Goal: Task Accomplishment & Management: Manage account settings

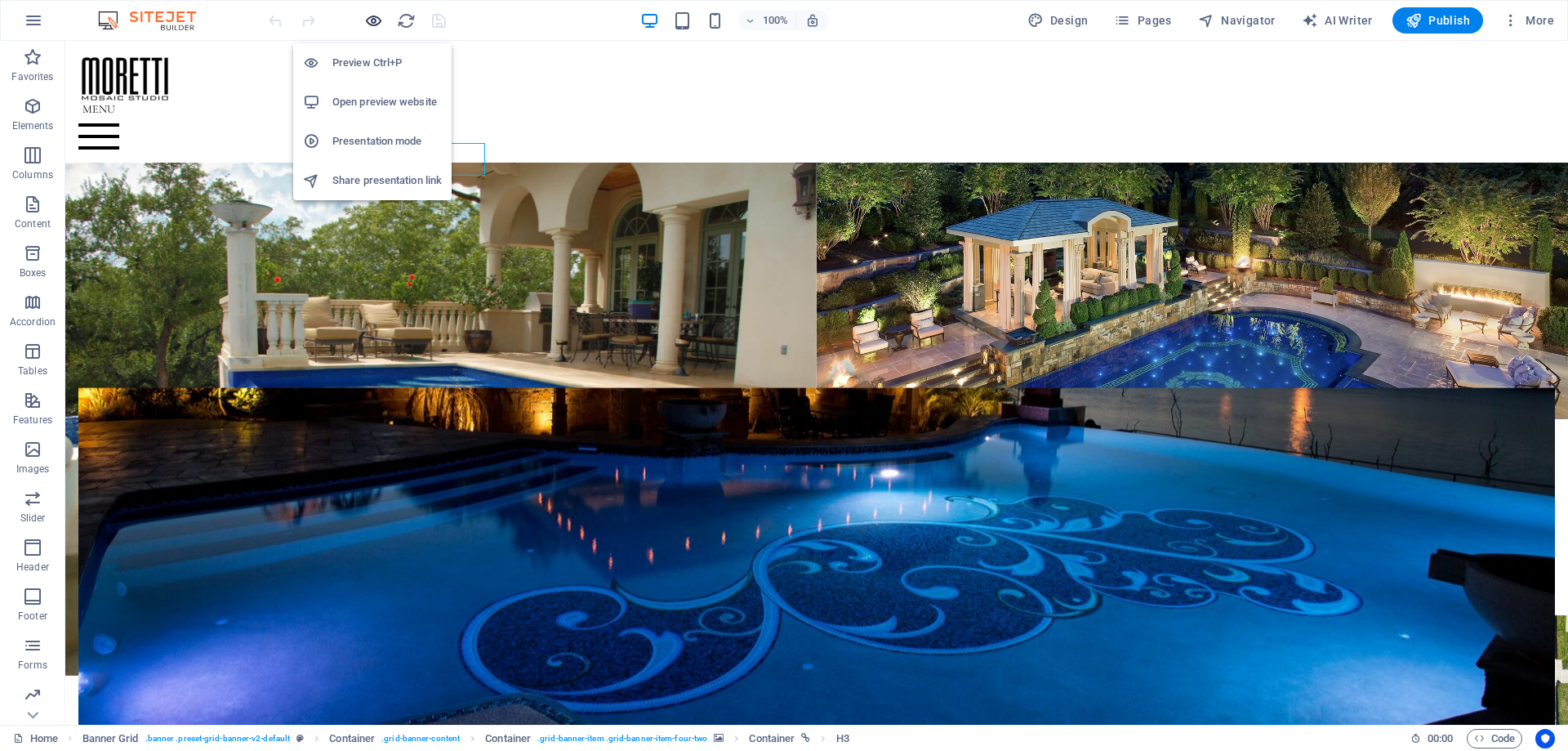
click at [376, 21] on icon "button" at bounding box center [374, 21] width 19 height 19
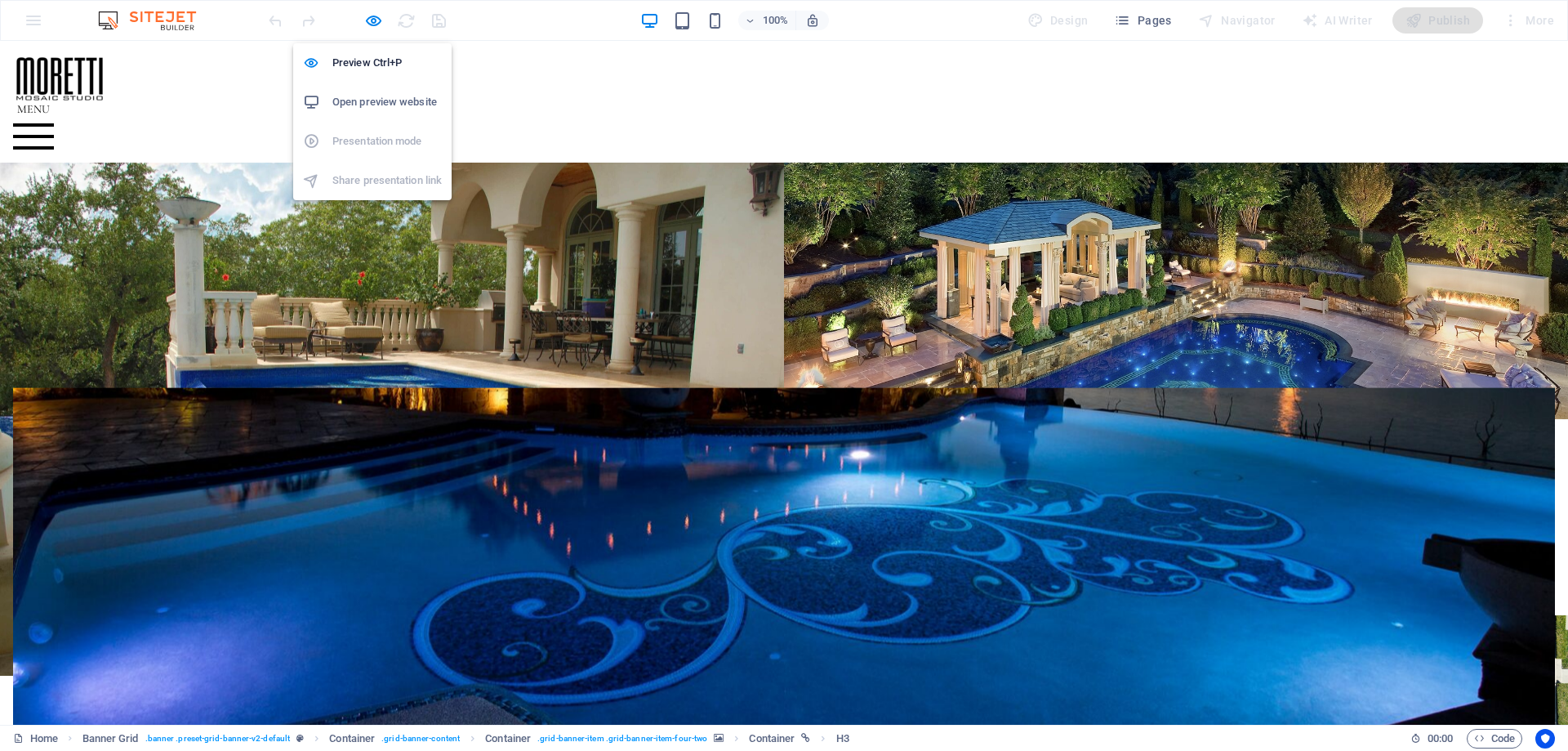
click at [374, 102] on h6 "Open preview website" at bounding box center [387, 103] width 109 height 20
click at [846, 218] on div "About us Projects Collections Process Contact" at bounding box center [784, 615] width 1568 height 906
click at [54, 135] on div at bounding box center [33, 136] width 41 height 3
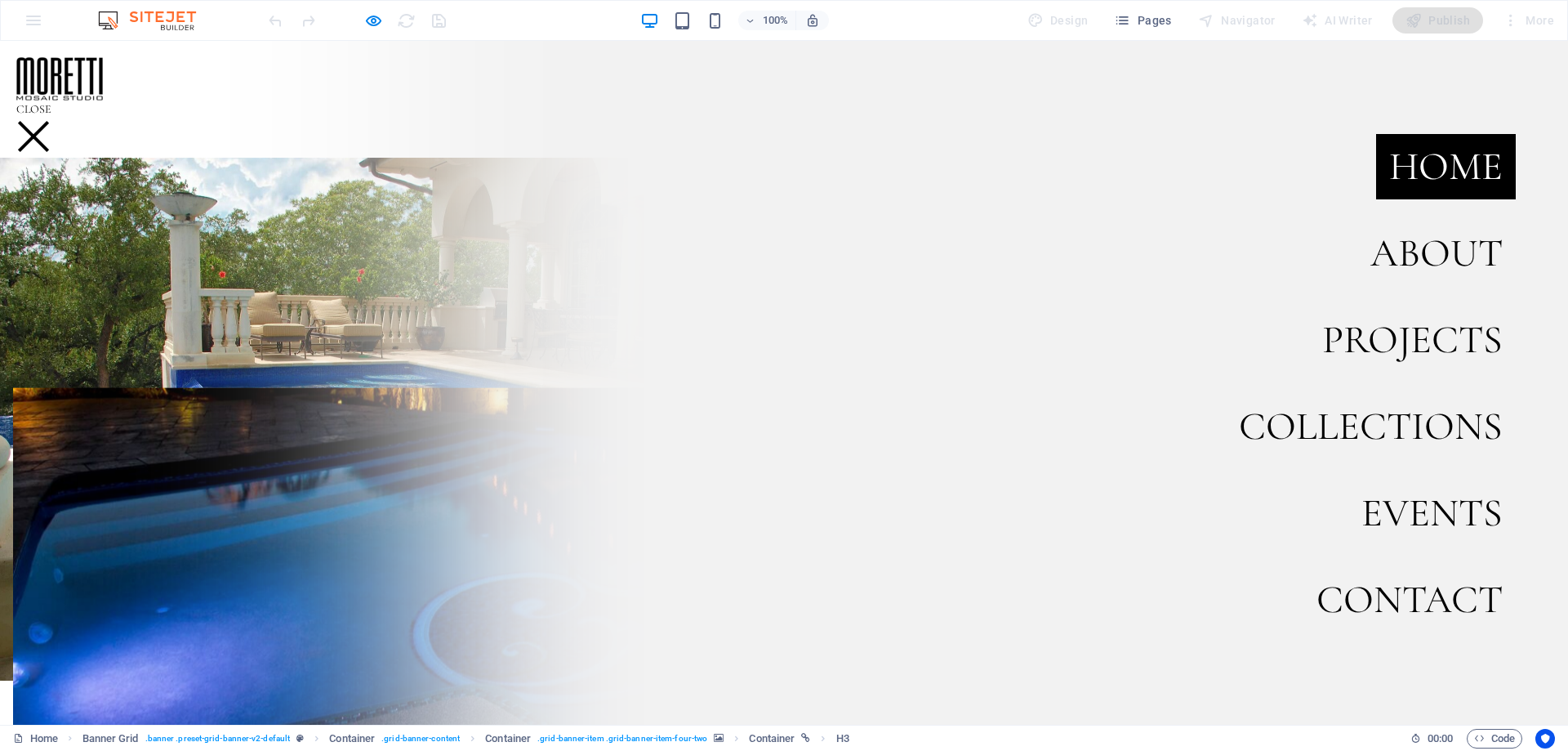
click at [346, 498] on div at bounding box center [391, 419] width 799 height 524
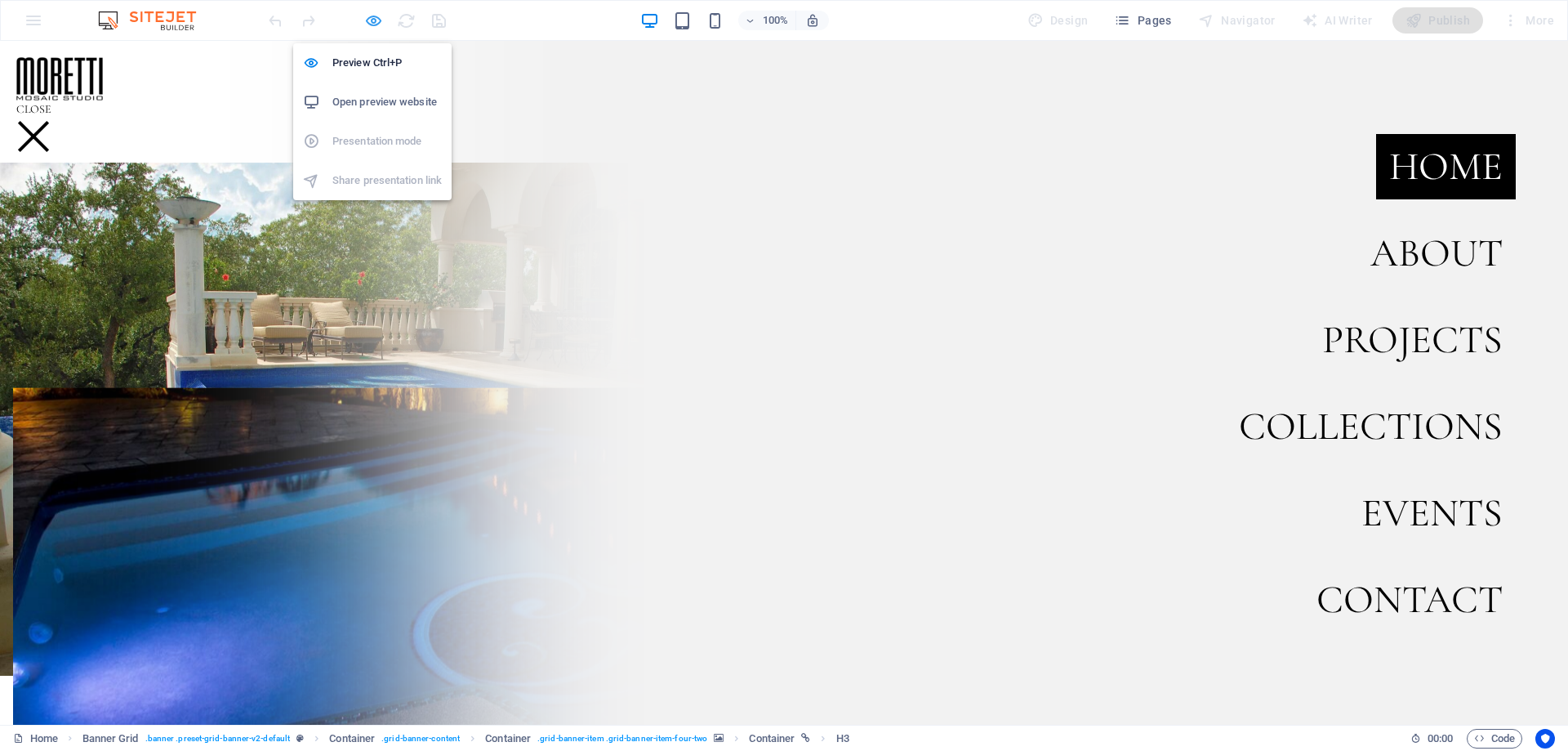
click at [373, 23] on icon "button" at bounding box center [374, 21] width 19 height 19
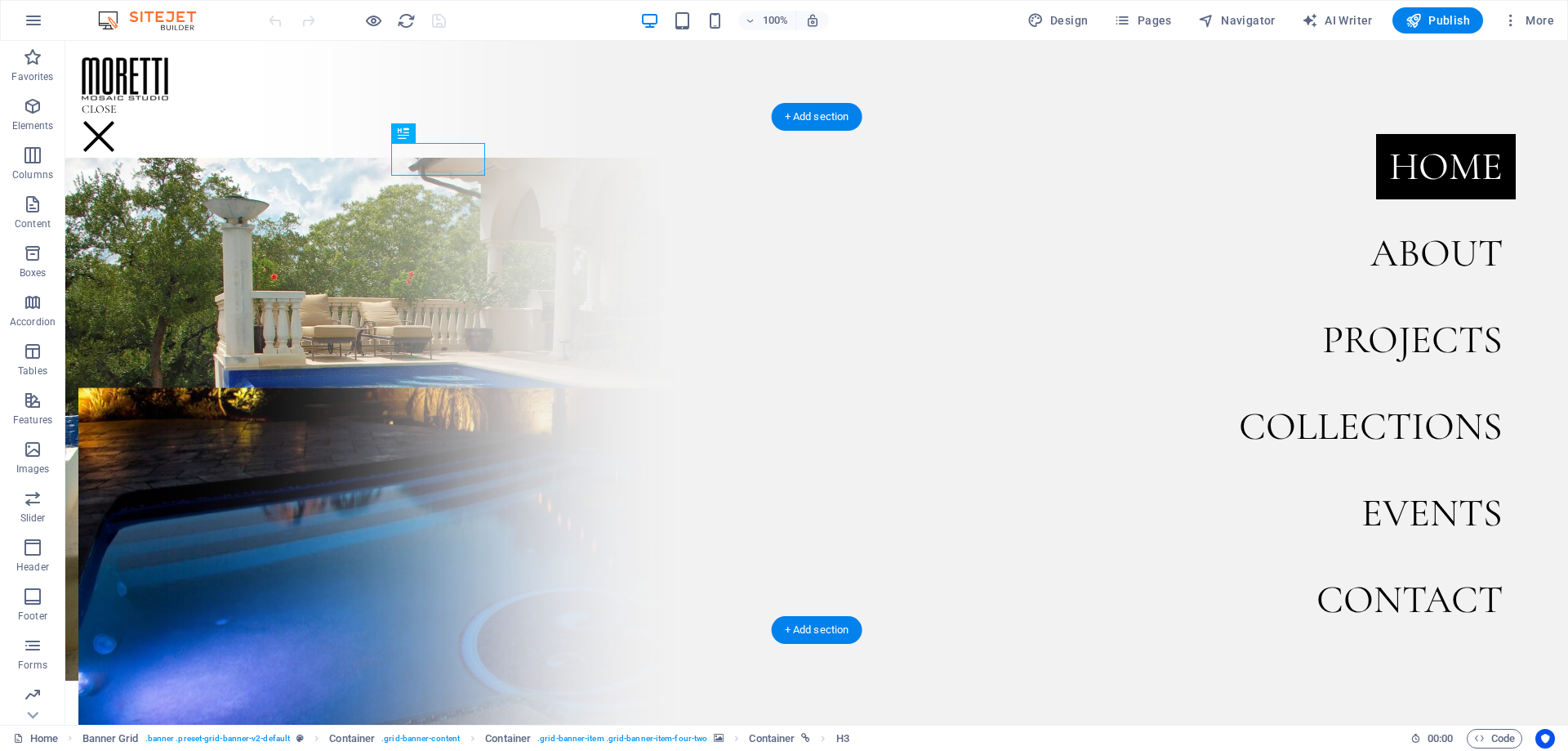
click at [234, 297] on figure at bounding box center [441, 419] width 766 height 524
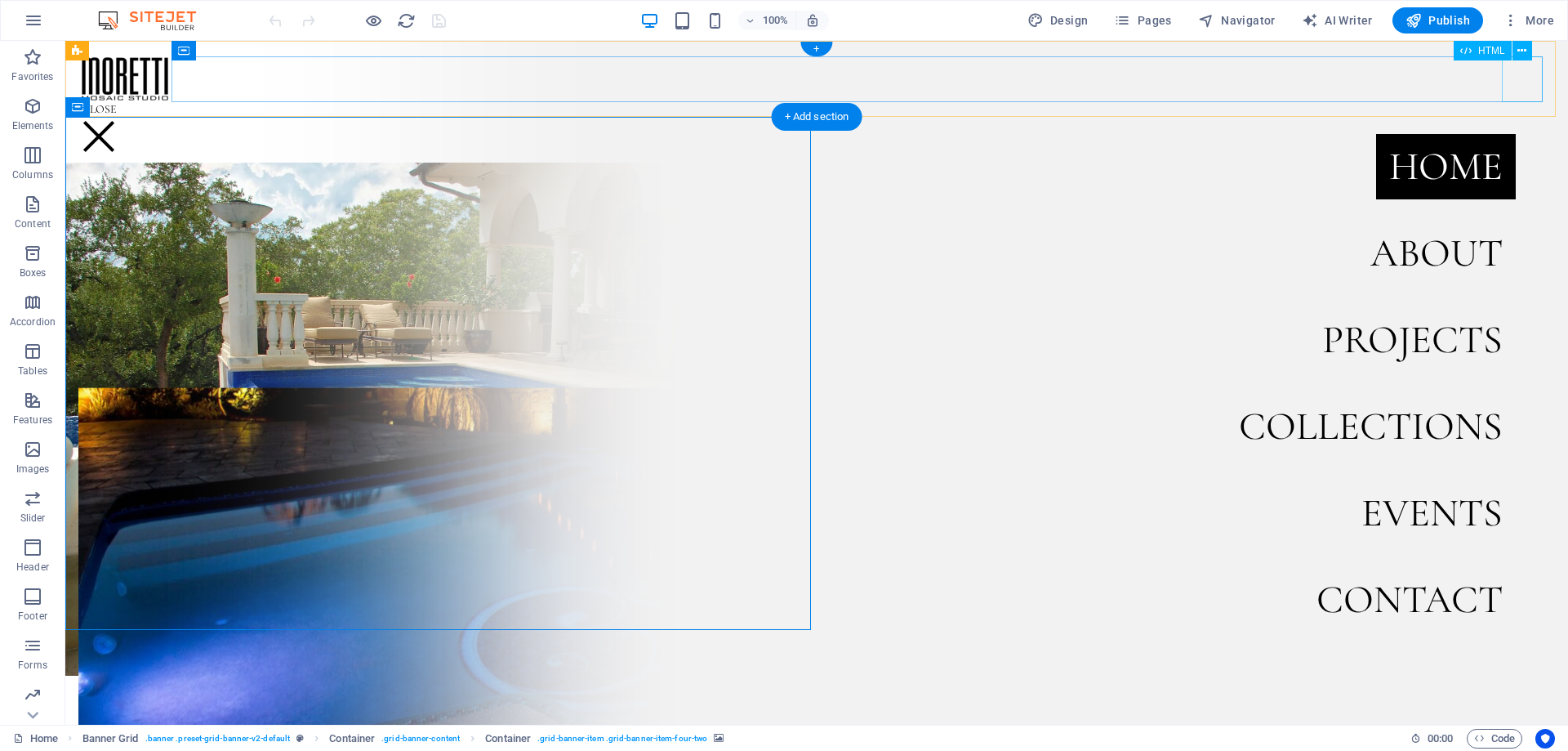
click at [1516, 103] on div at bounding box center [817, 126] width 1476 height 45
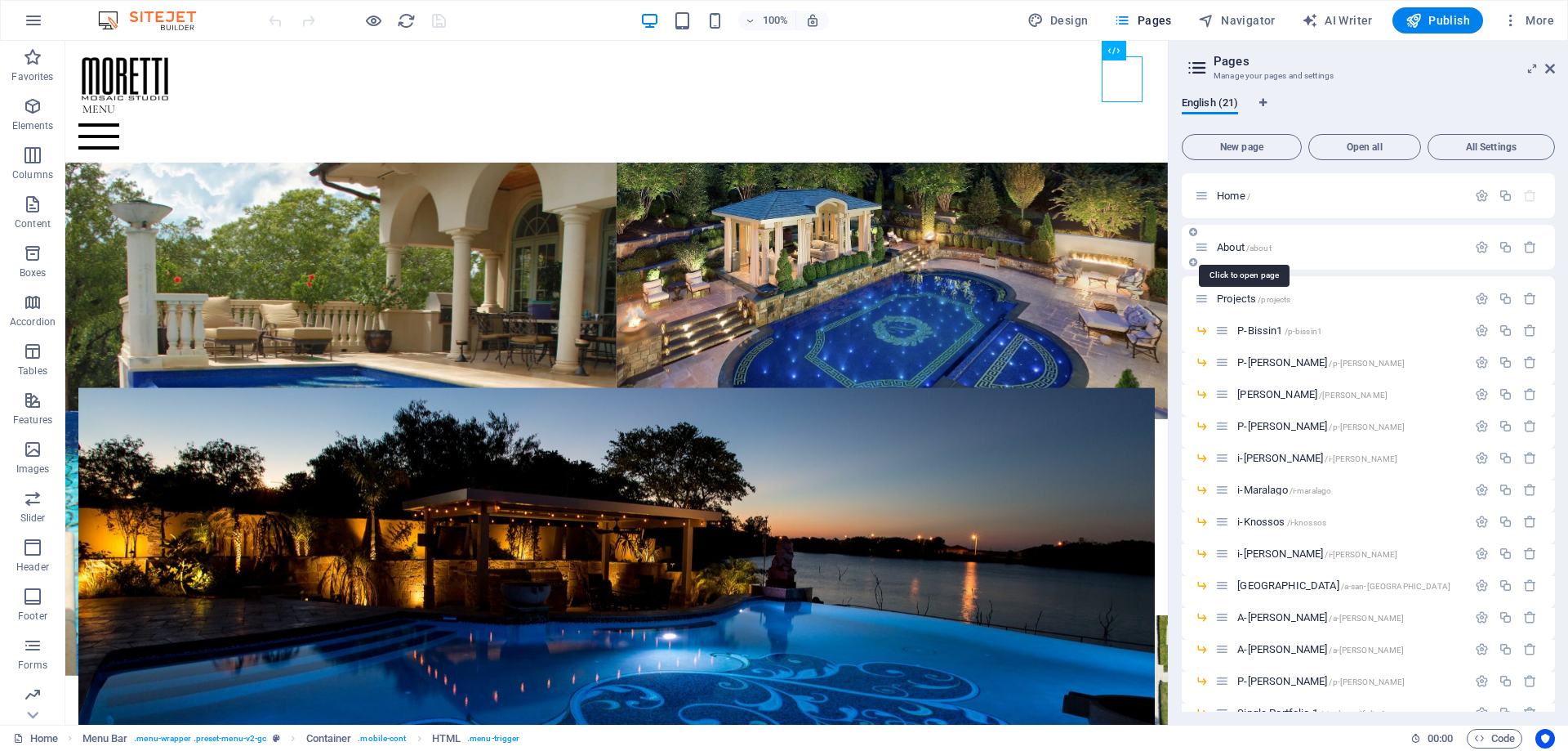
click at [1226, 249] on span "About /about" at bounding box center [1244, 246] width 55 height 12
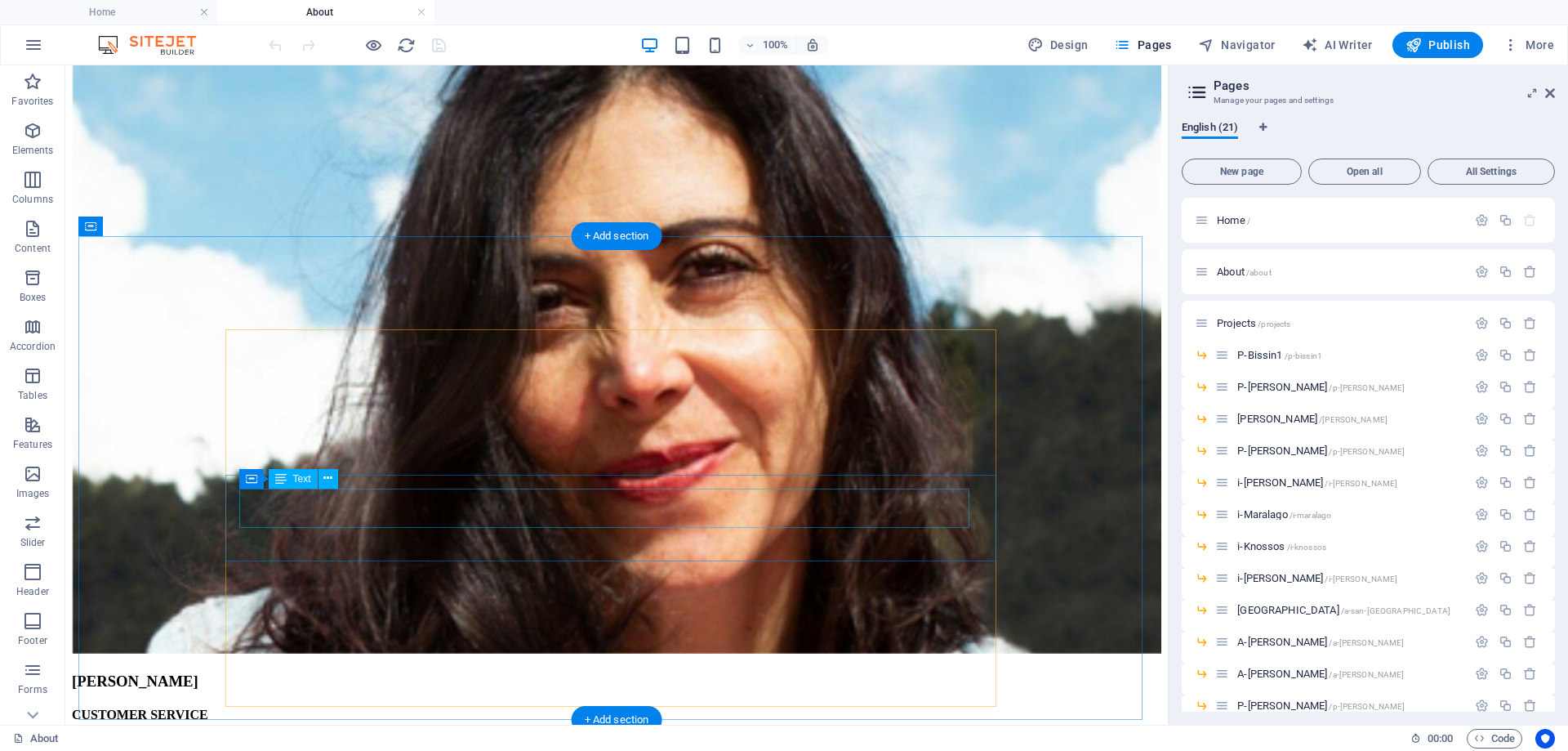
scroll to position [1715, 0]
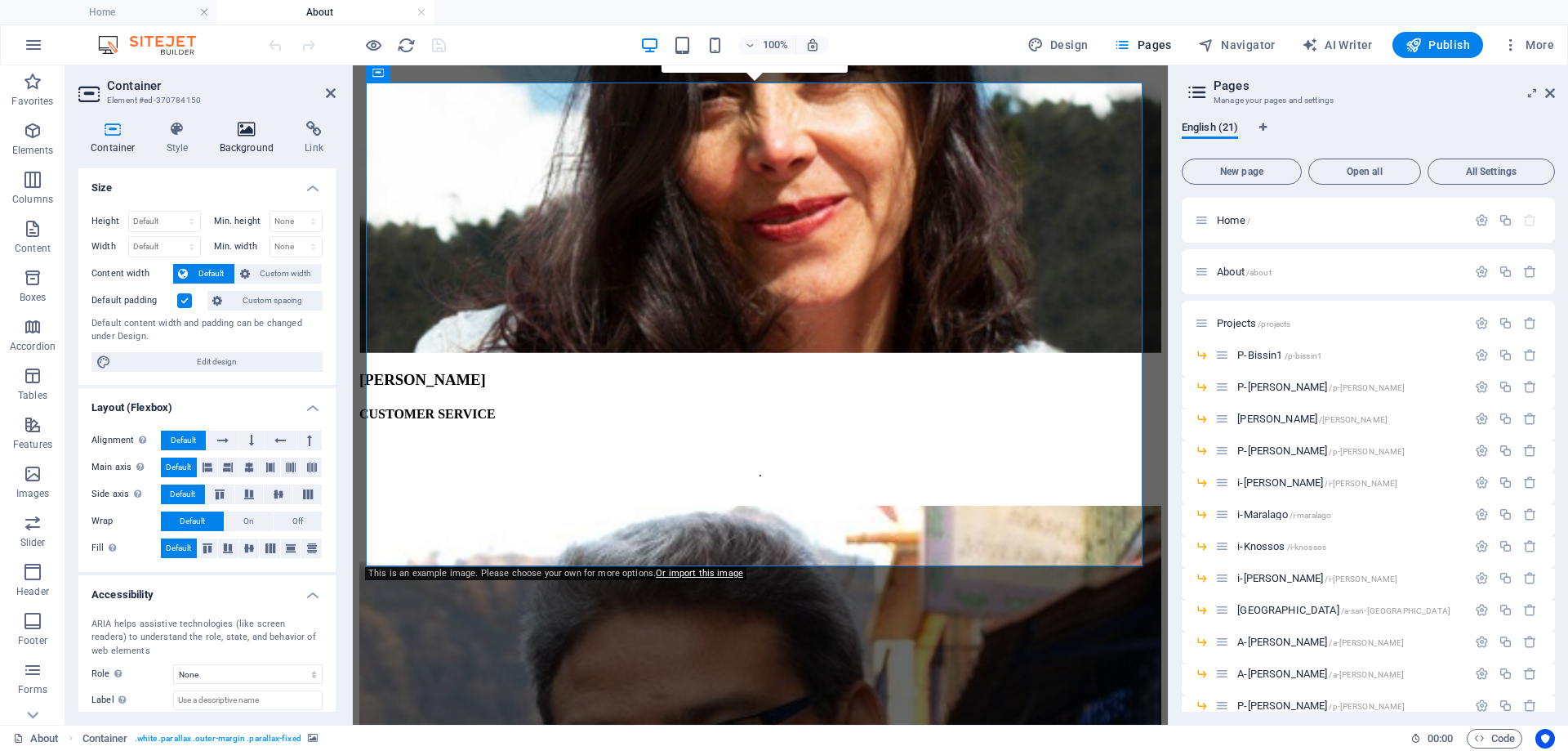
click at [242, 139] on h4 "Background" at bounding box center [250, 137] width 86 height 34
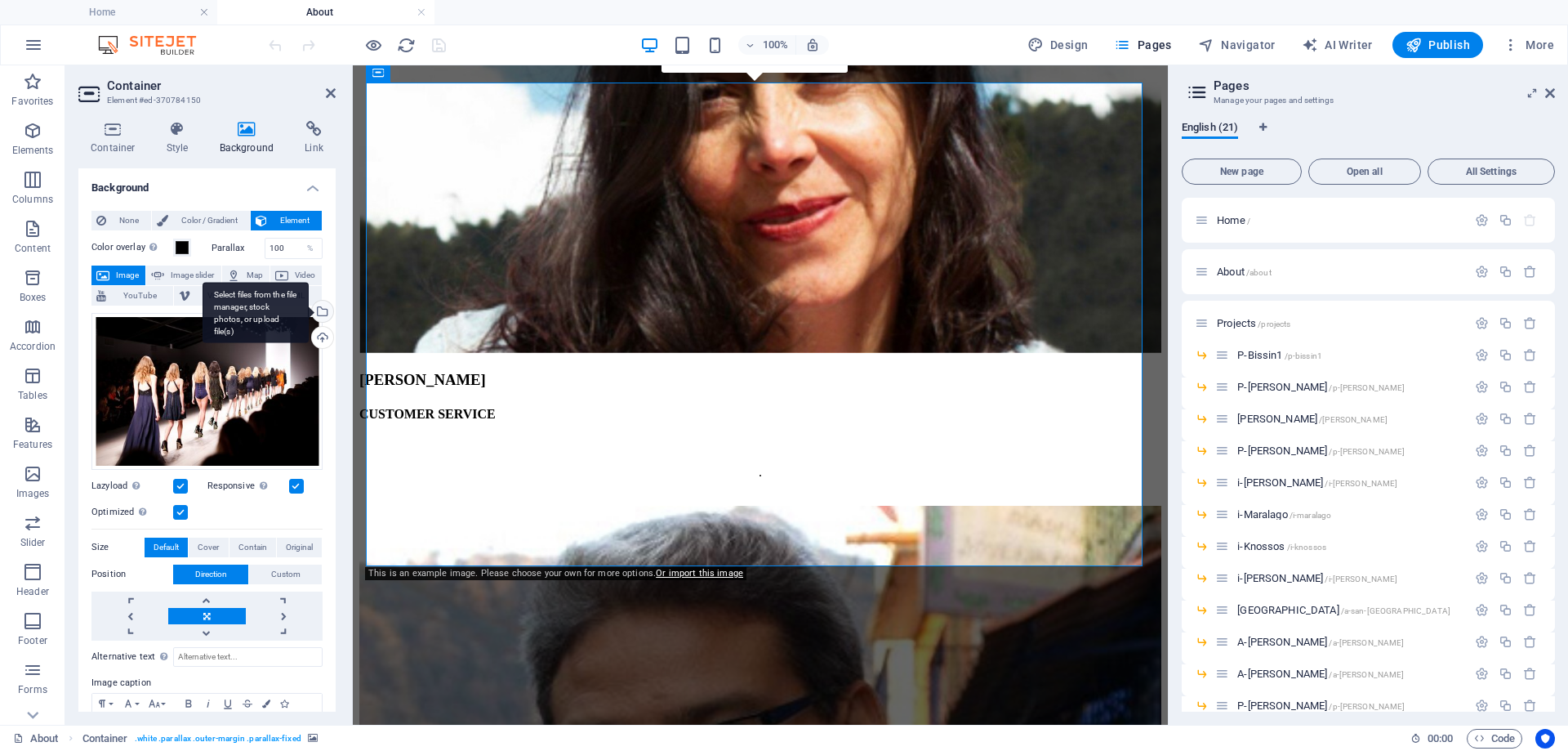
click at [319, 313] on div "Select files from the file manager, stock photos, or upload file(s)" at bounding box center [321, 313] width 25 height 25
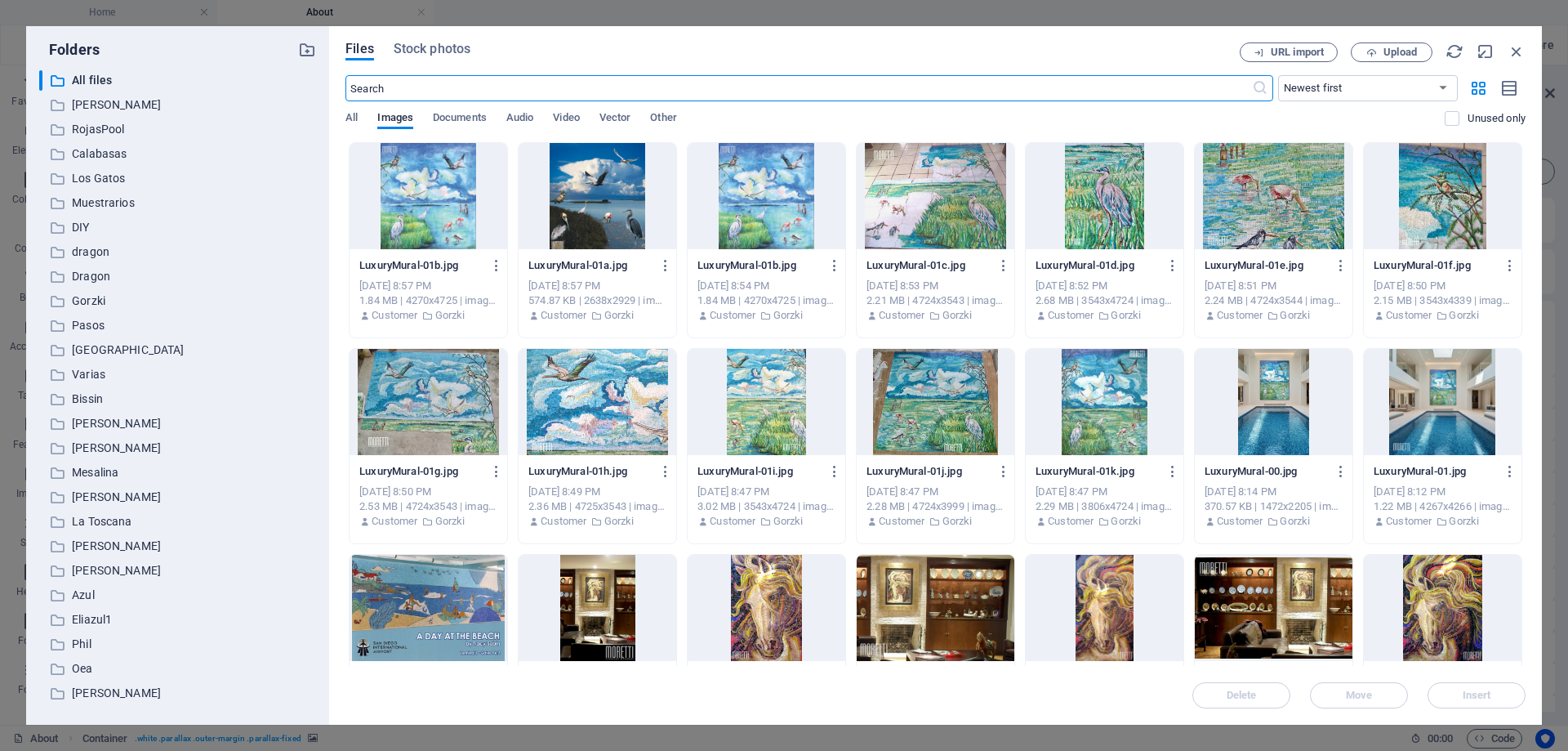
scroll to position [1071, 0]
click at [101, 151] on p "Calabasas" at bounding box center [179, 154] width 214 height 19
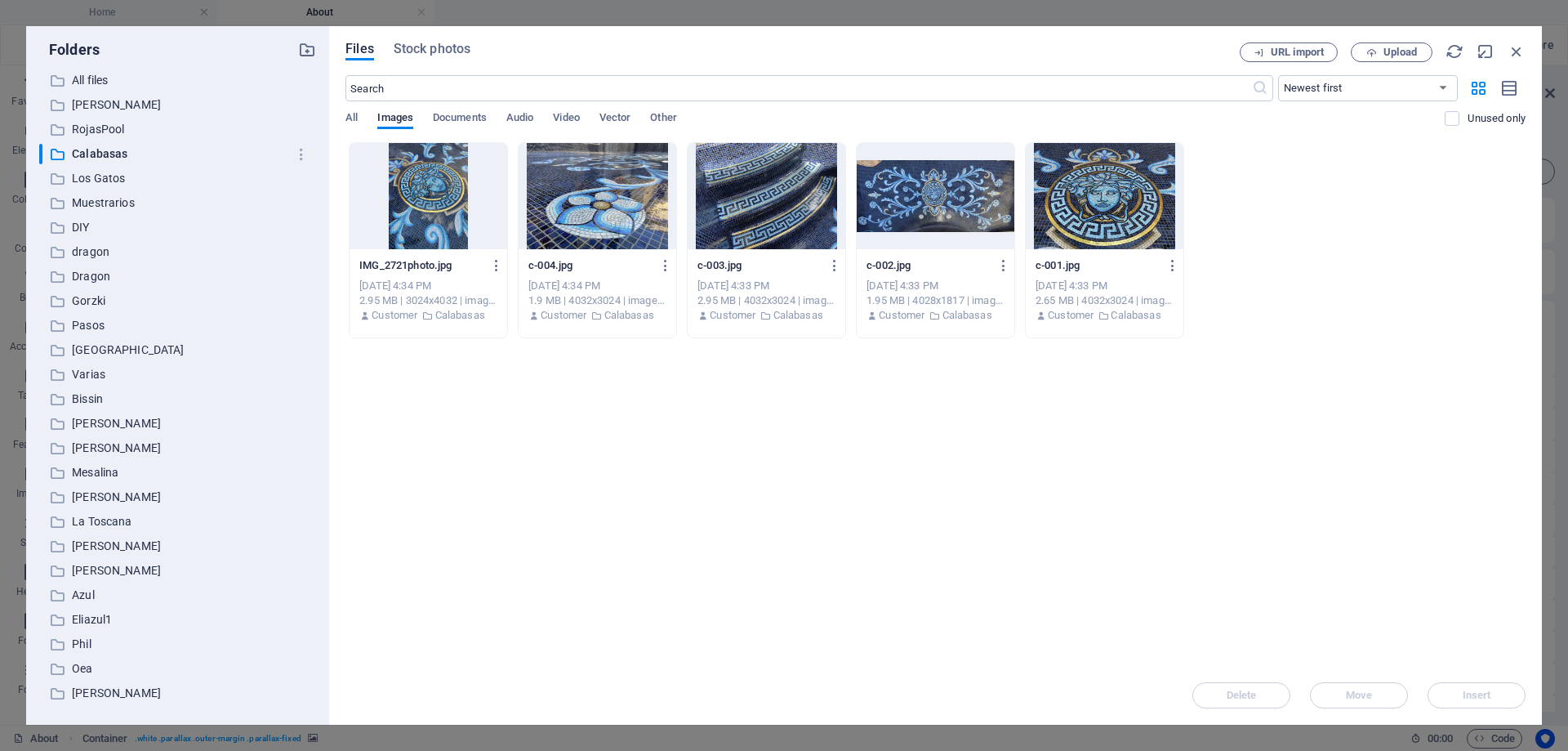
click at [974, 199] on div at bounding box center [935, 196] width 158 height 106
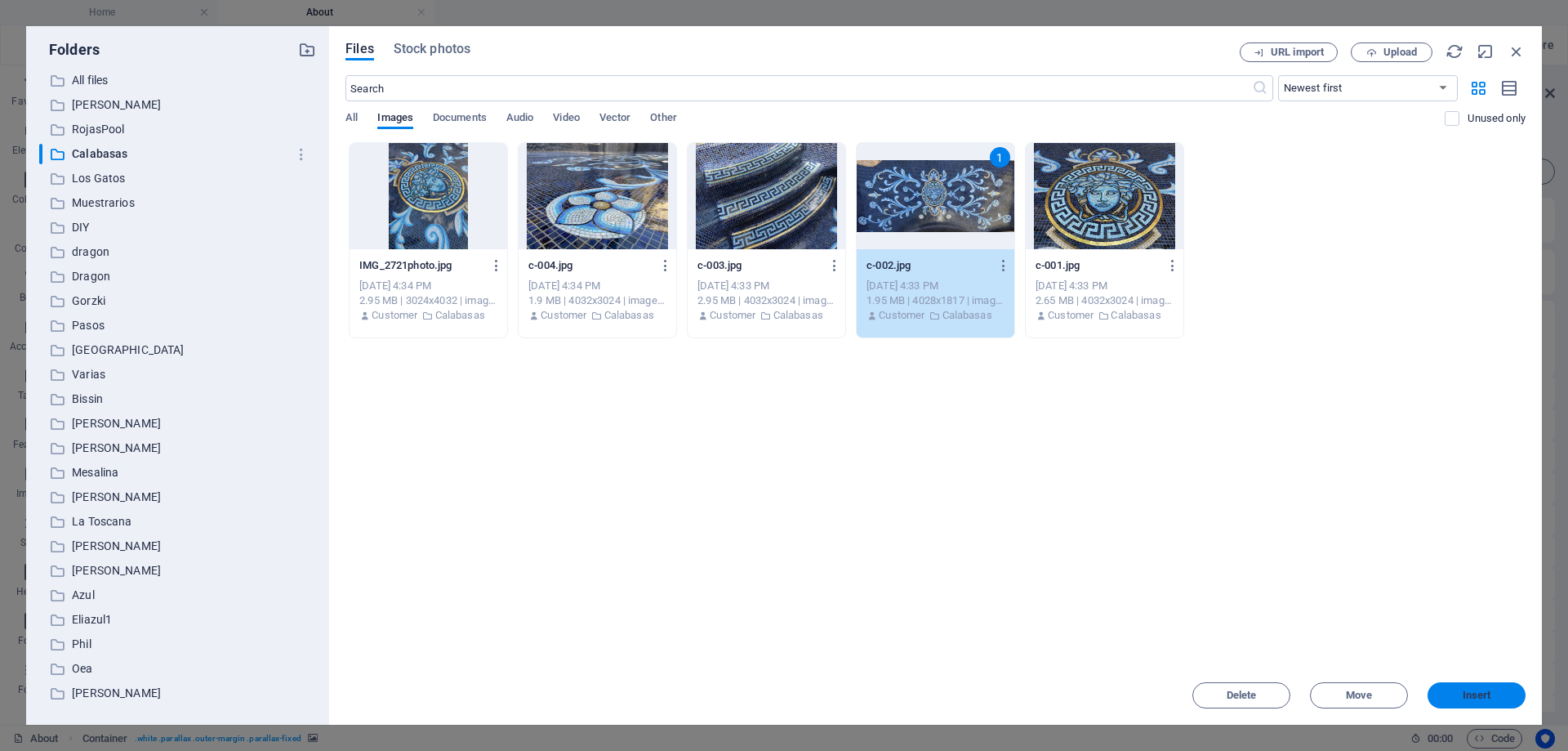
click at [1478, 696] on span "Insert" at bounding box center [1476, 696] width 29 height 10
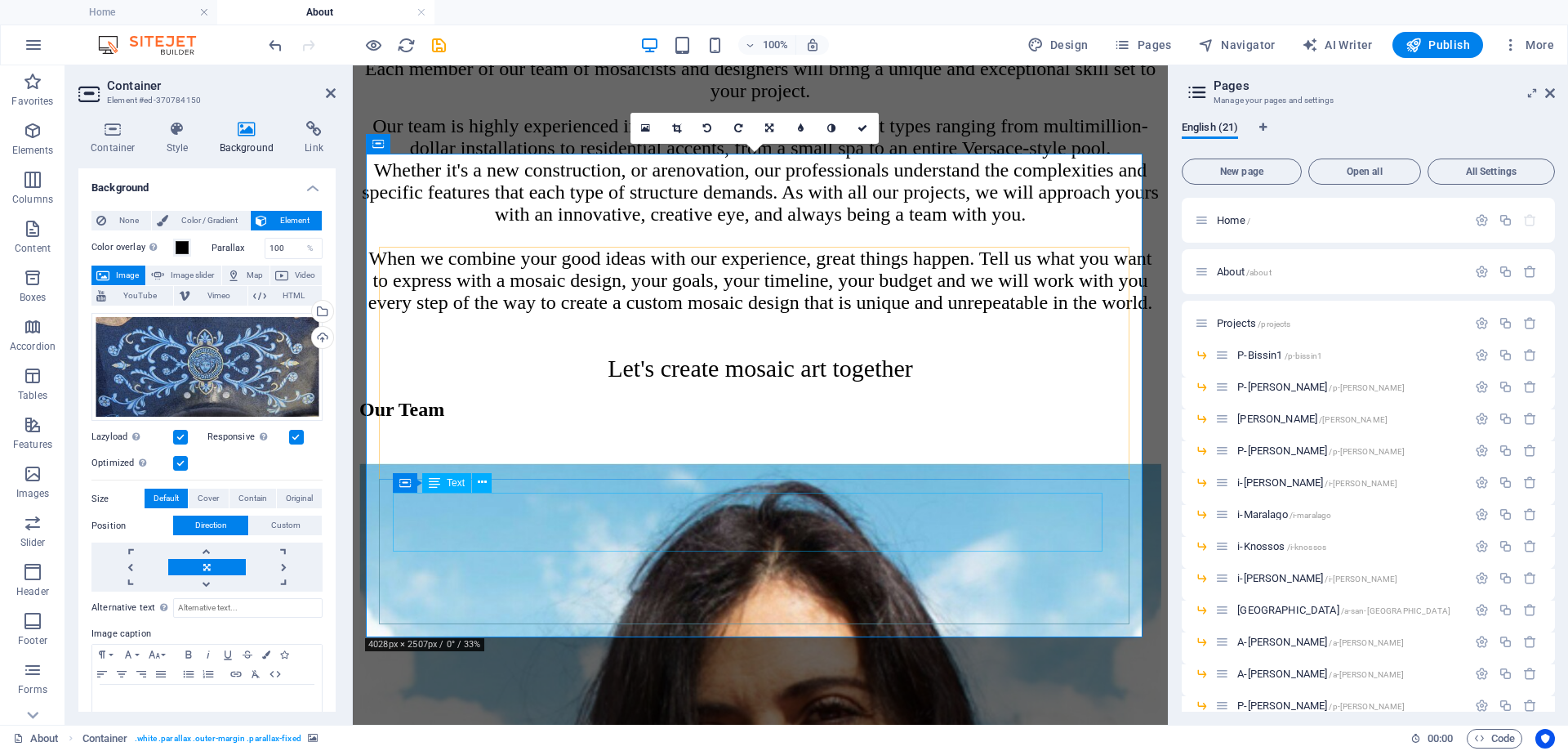
scroll to position [1645, 0]
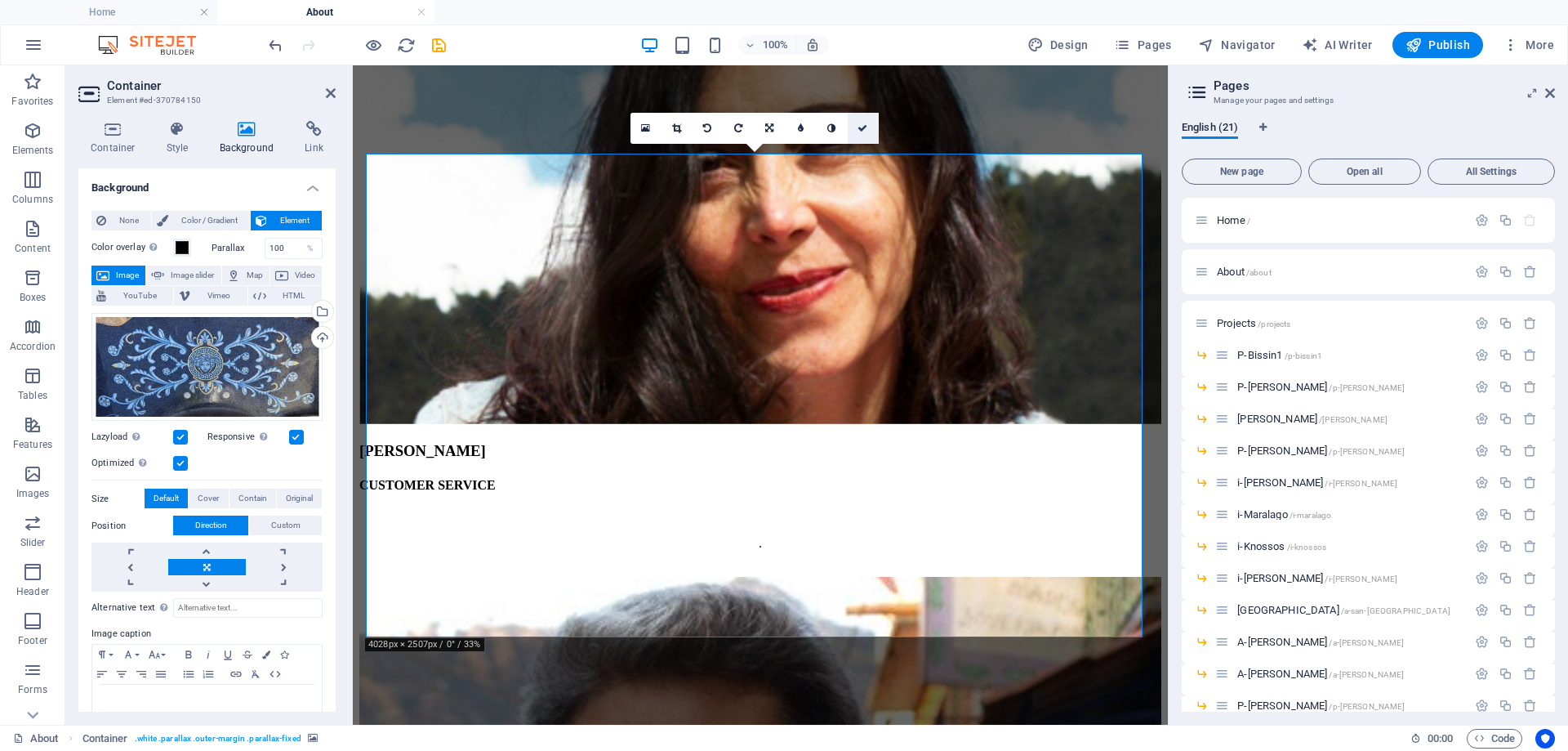
click at [859, 128] on icon at bounding box center [862, 128] width 10 height 10
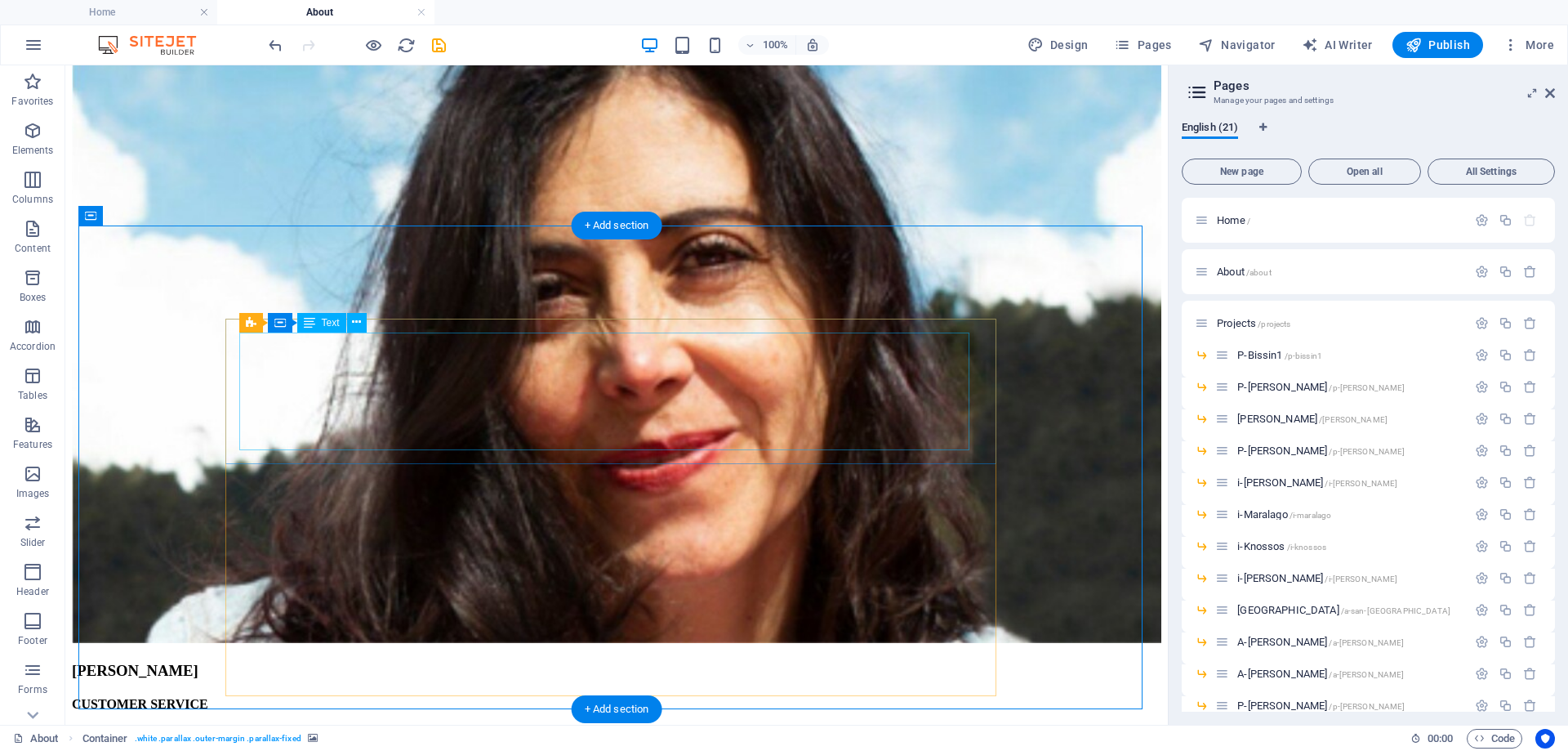
scroll to position [1799, 0]
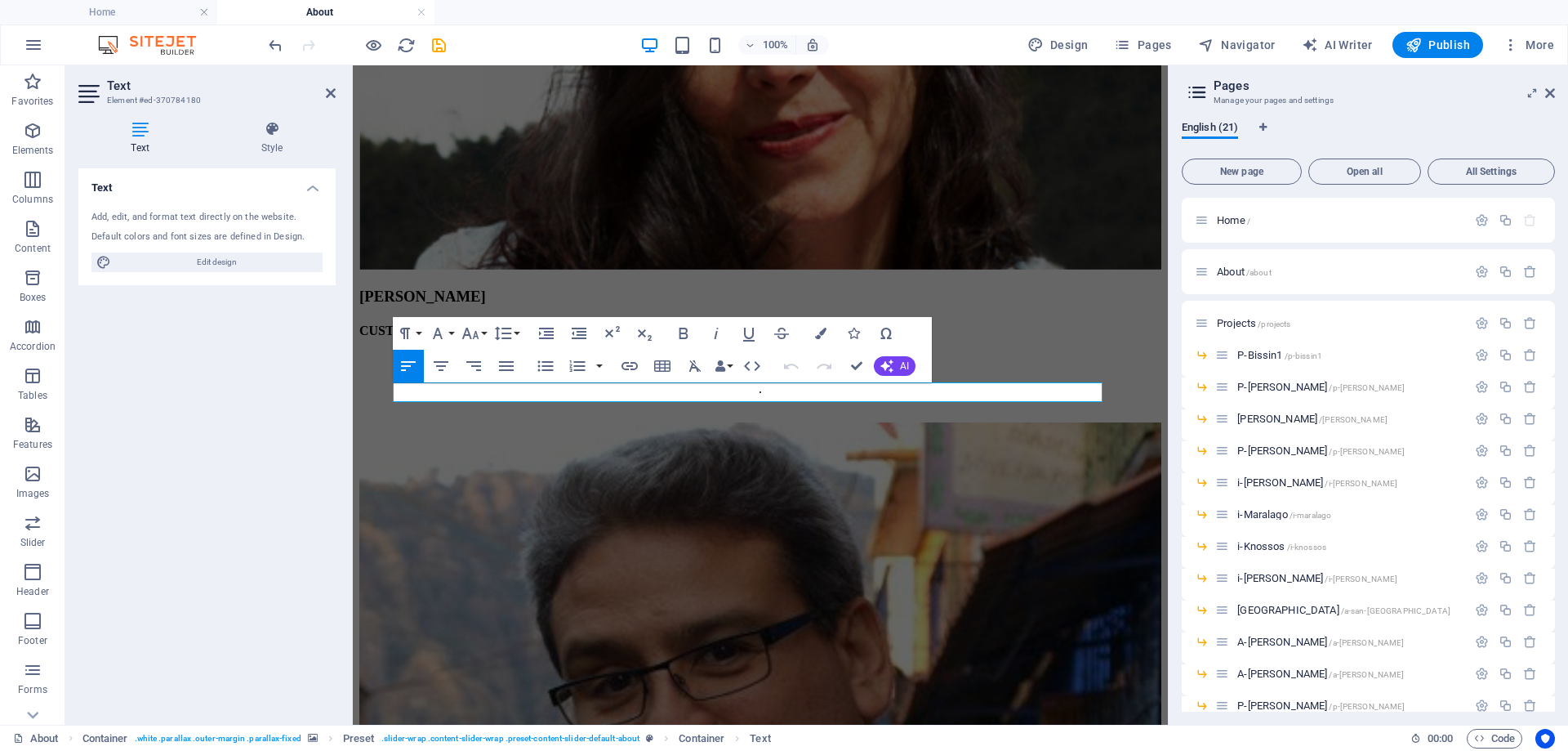
scroll to position [1708, 0]
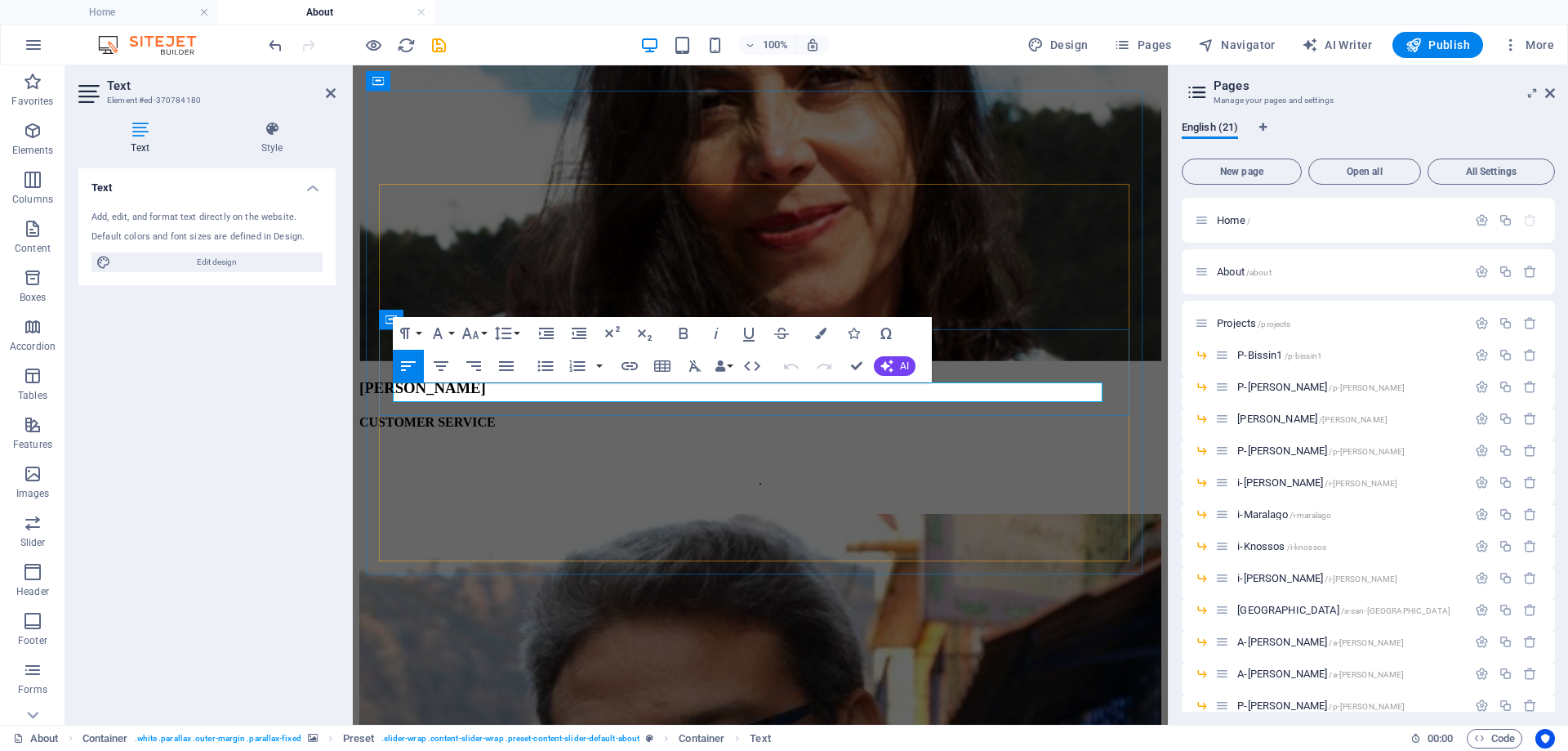
drag, startPoint x: 505, startPoint y: 393, endPoint x: 393, endPoint y: 392, distance: 112.0
click at [450, 333] on button "Font Family" at bounding box center [441, 333] width 31 height 33
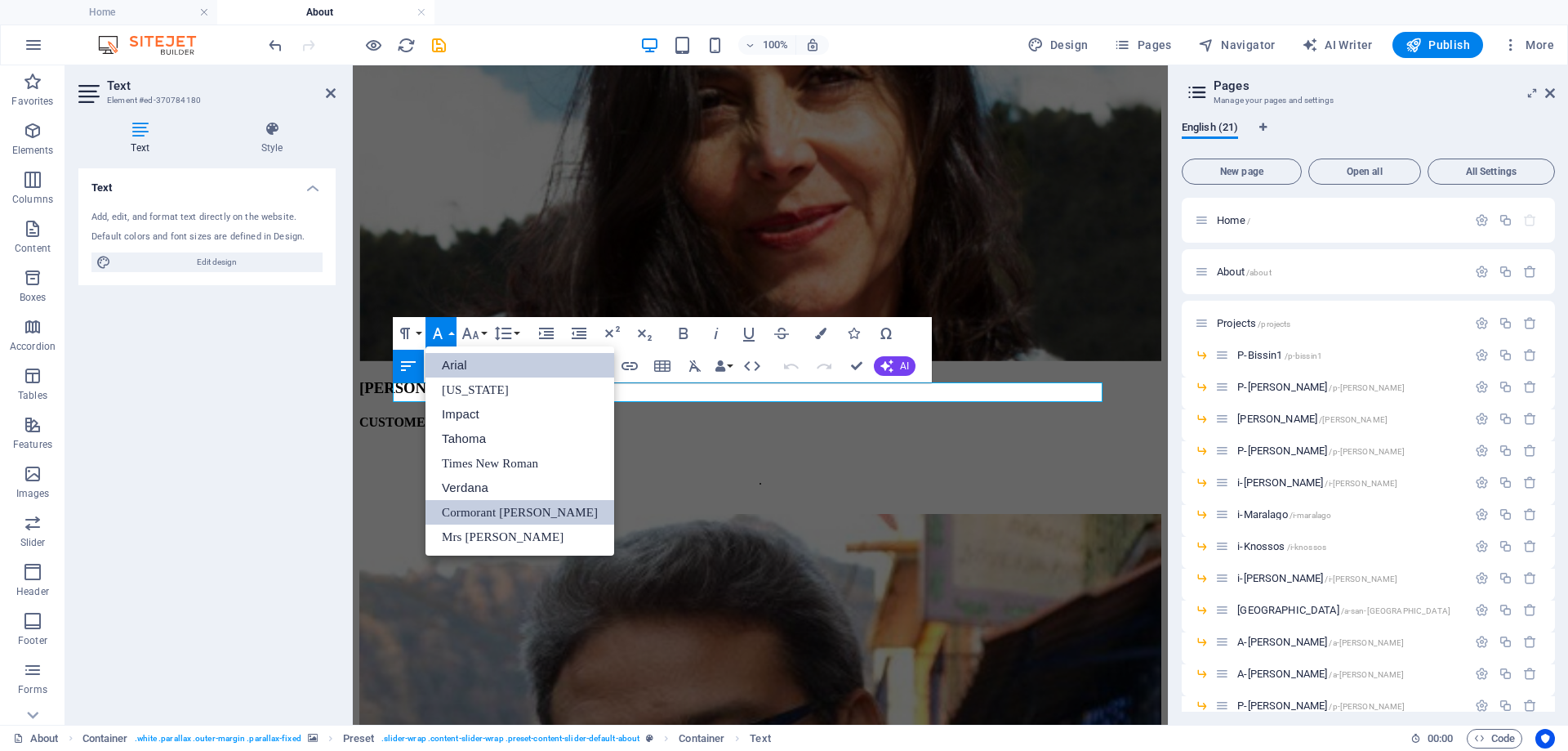
scroll to position [0, 0]
click at [482, 334] on button "Font Size" at bounding box center [474, 333] width 31 height 33
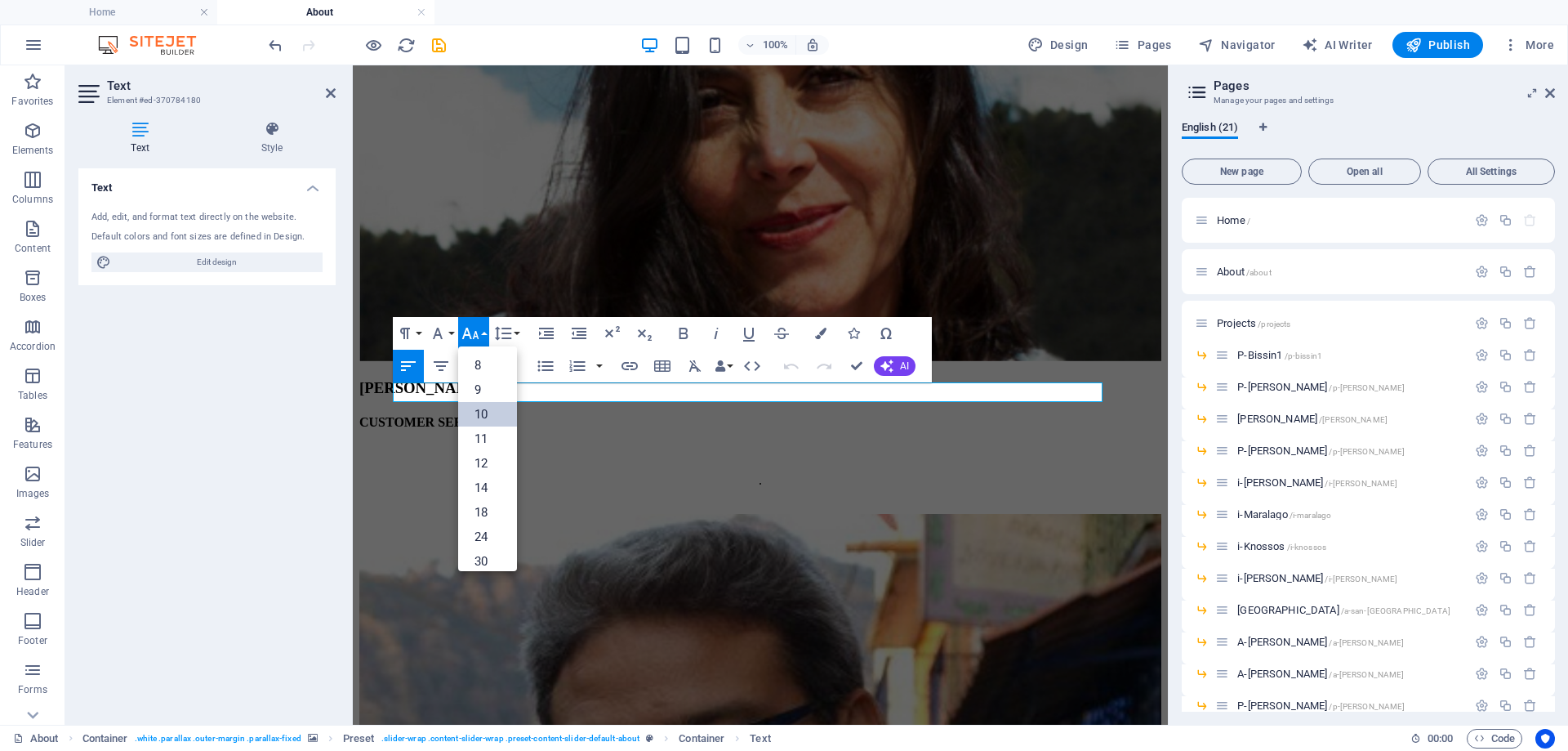
click at [484, 405] on link "10" at bounding box center [487, 414] width 59 height 25
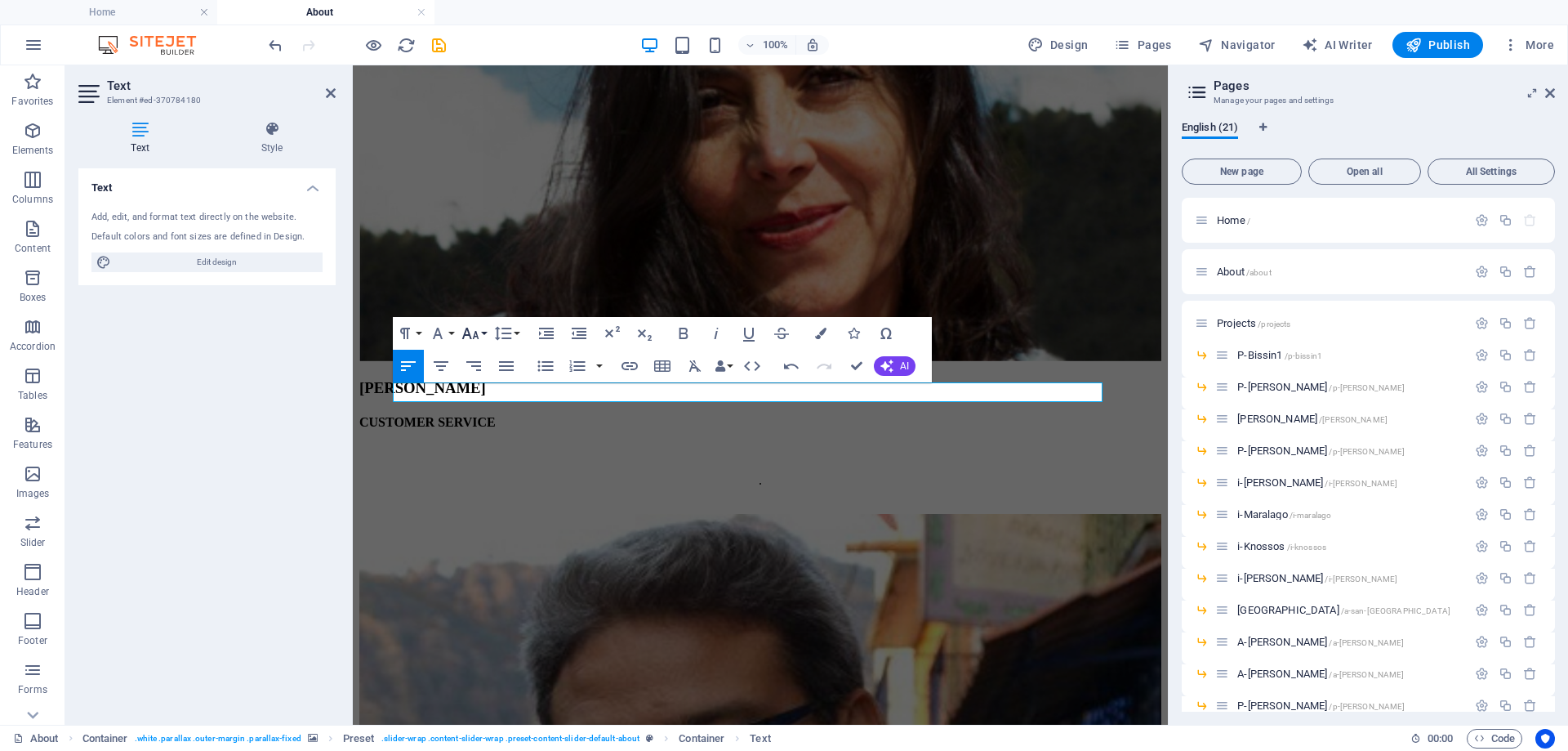
click at [486, 332] on button "Font Size" at bounding box center [474, 333] width 31 height 33
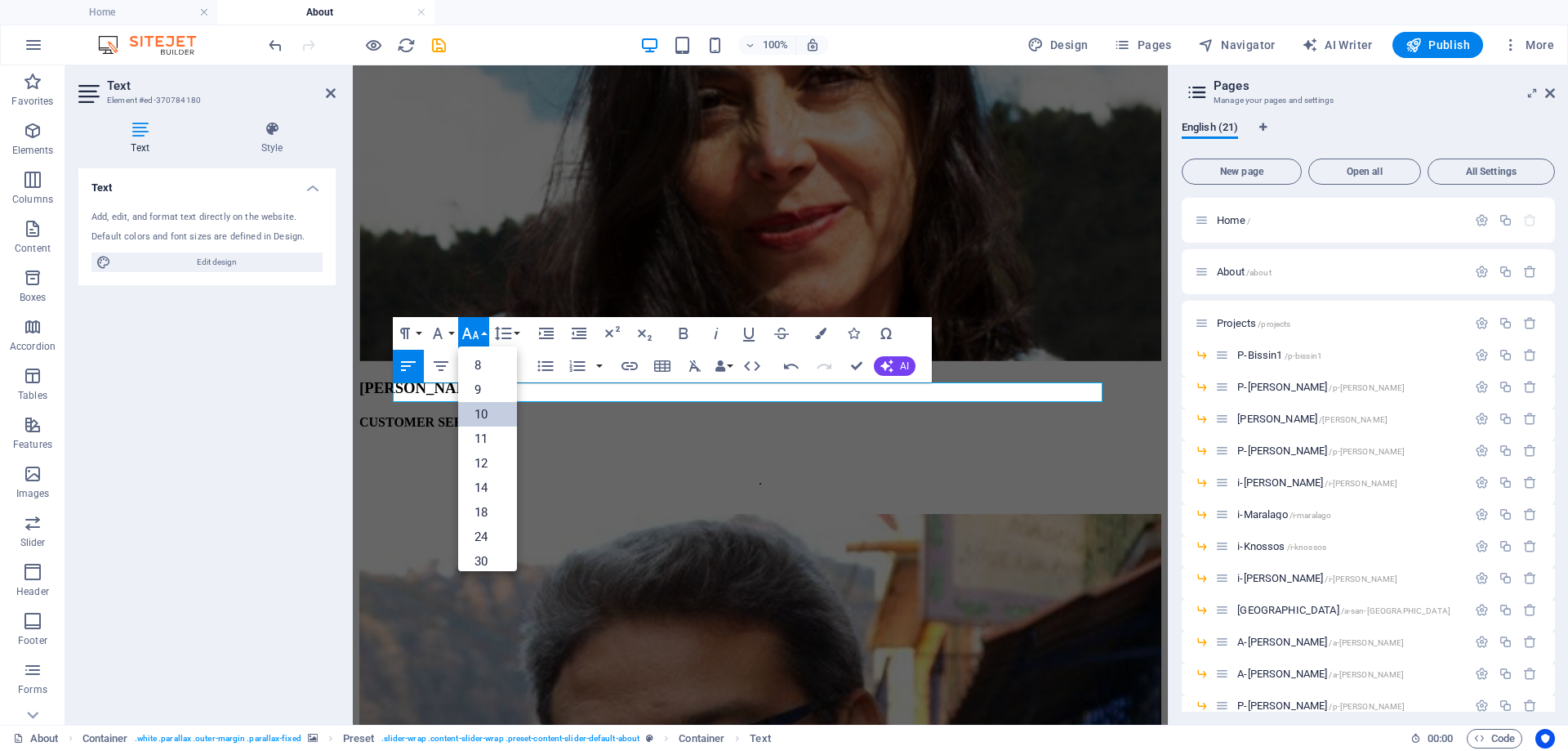
scroll to position [68, 0]
click at [489, 487] on link "30" at bounding box center [487, 494] width 59 height 25
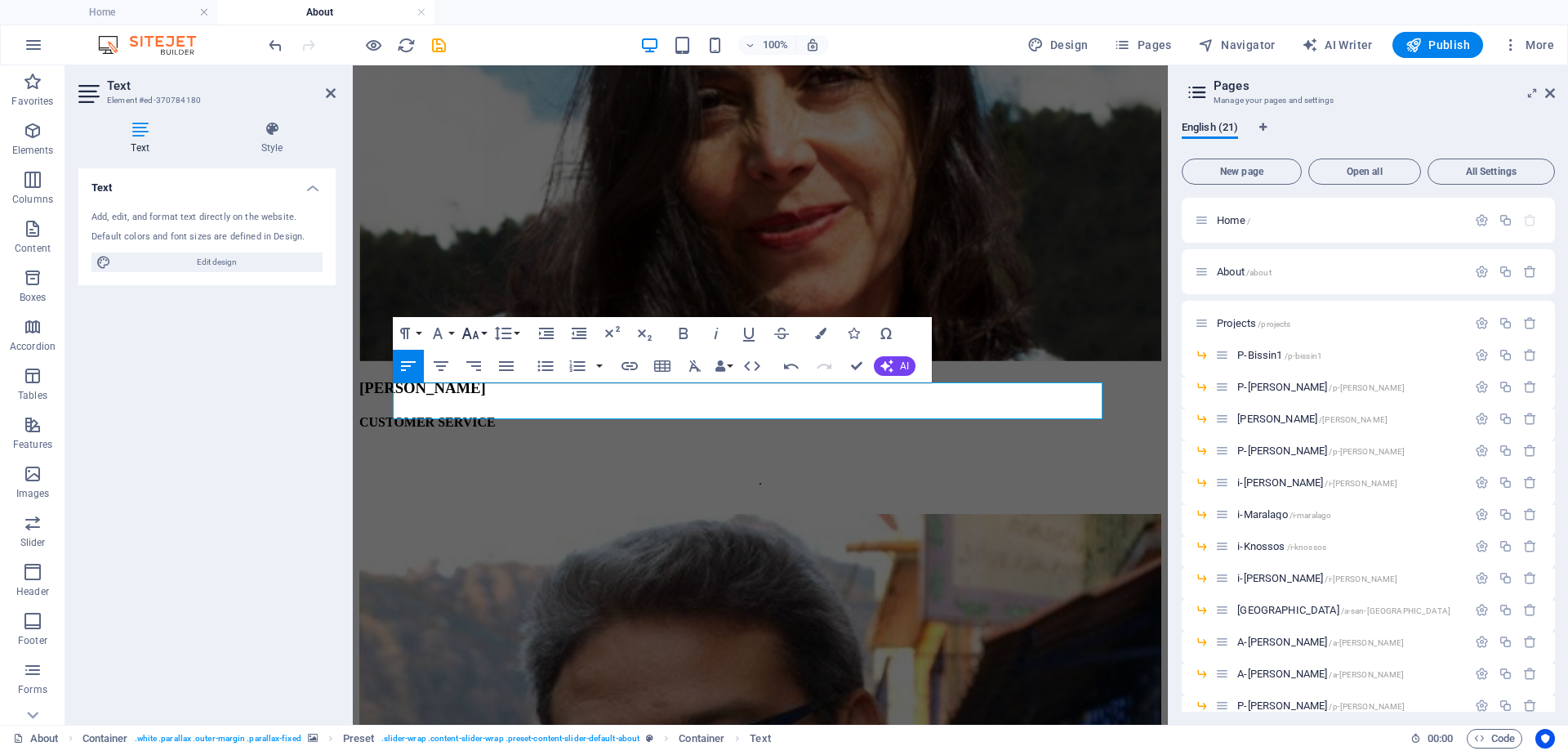
click at [489, 332] on button "Font Size" at bounding box center [474, 333] width 31 height 33
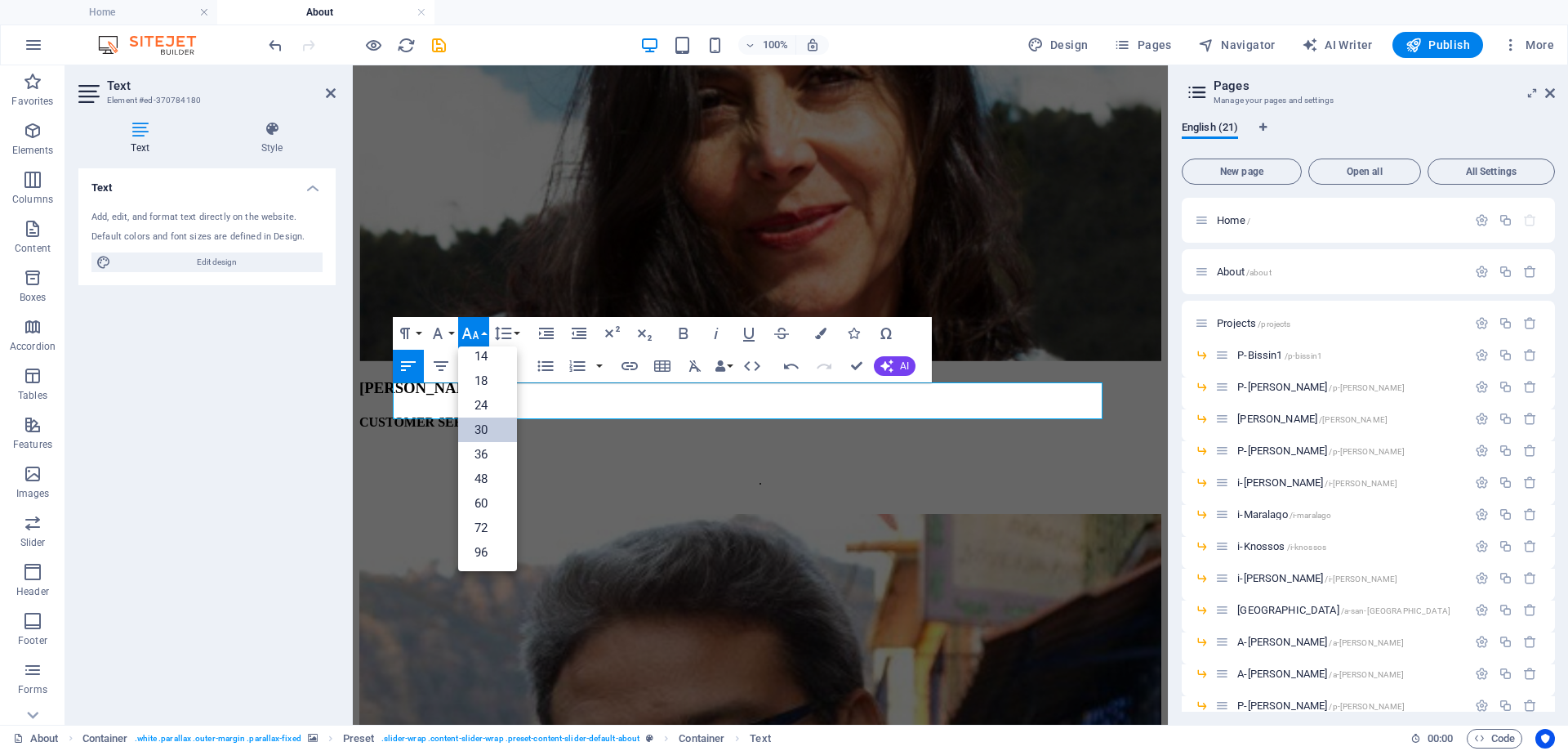
scroll to position [132, 0]
click at [484, 403] on link "24" at bounding box center [487, 405] width 59 height 25
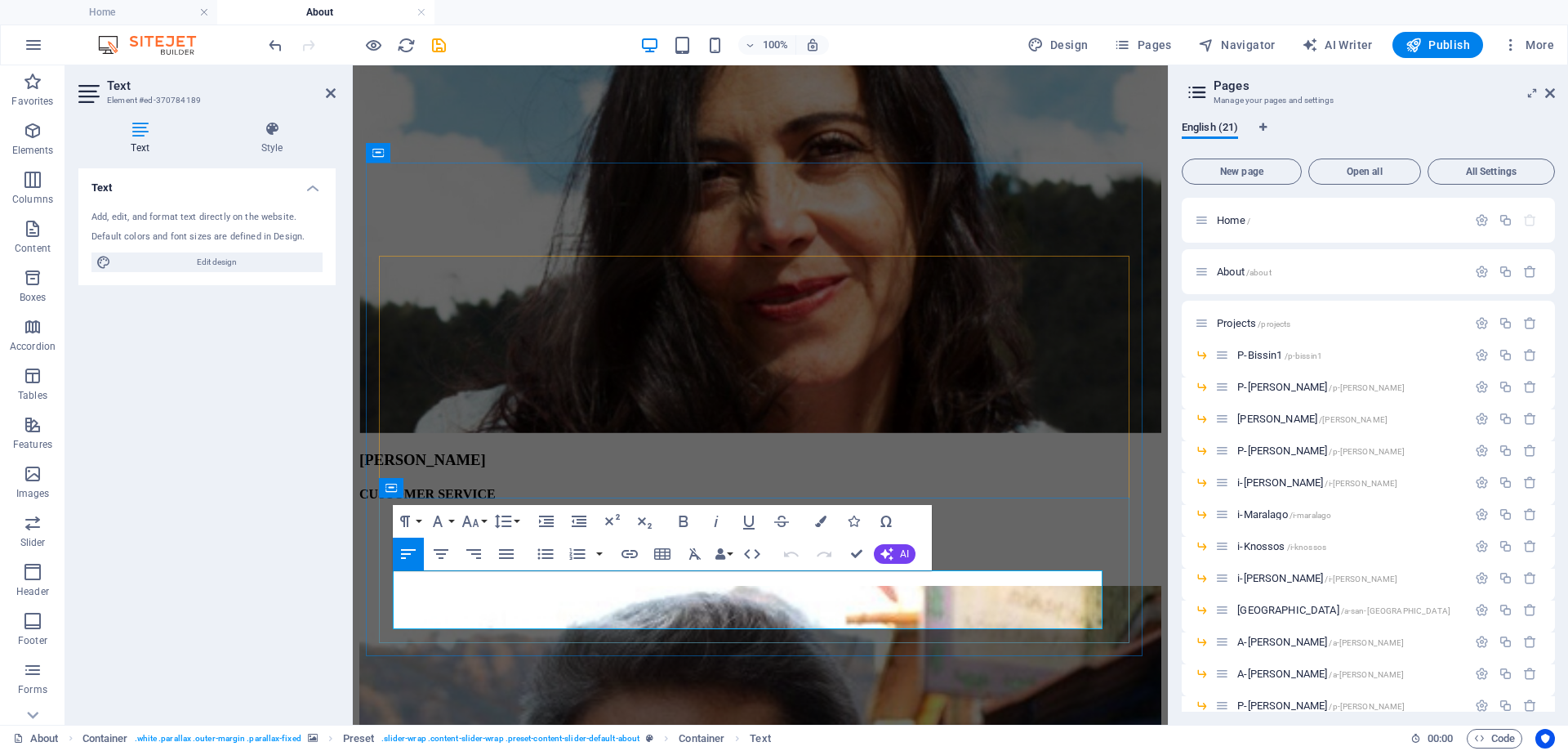
drag, startPoint x: 503, startPoint y: 583, endPoint x: 403, endPoint y: 582, distance: 100.0
click at [487, 519] on button "Font Size" at bounding box center [474, 521] width 31 height 33
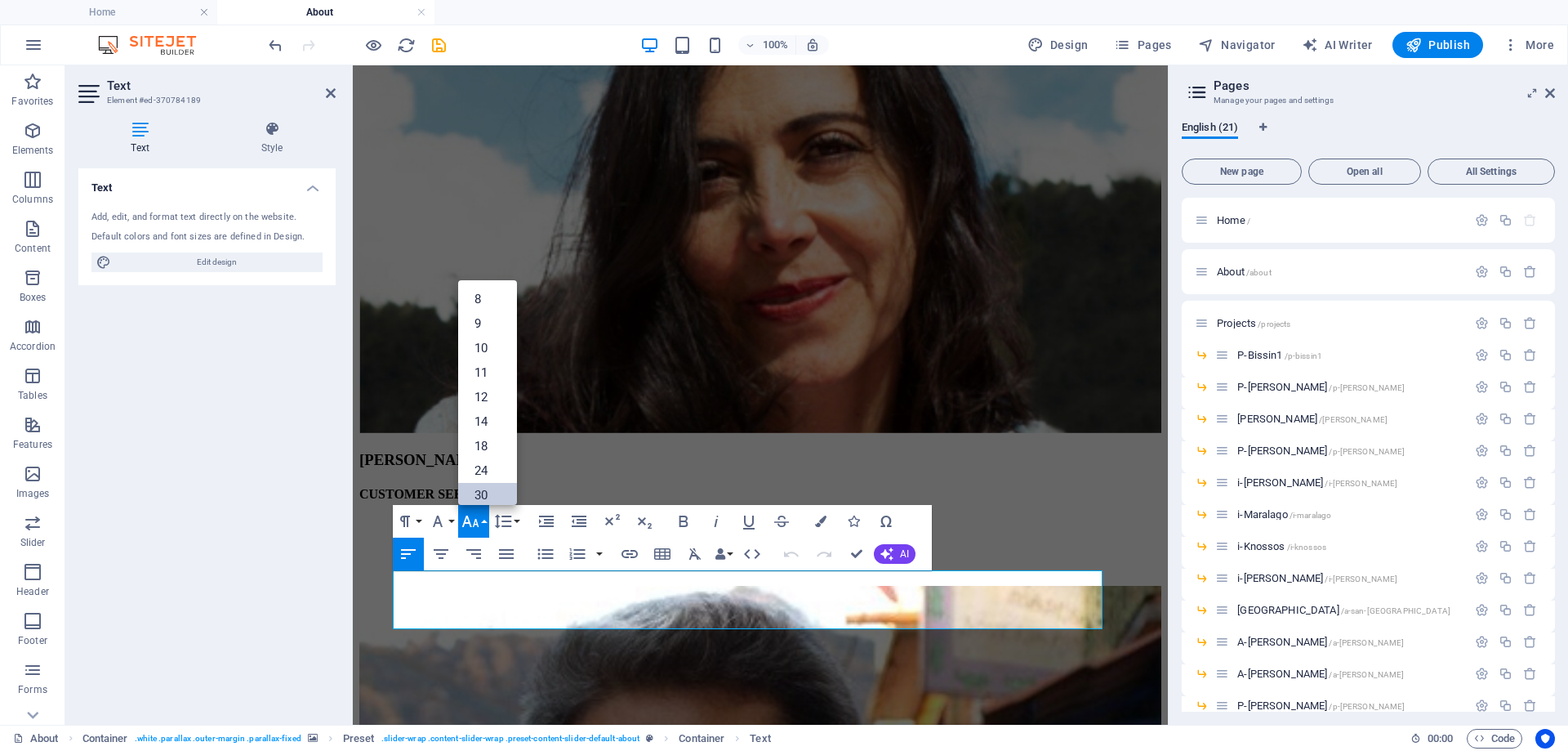
click at [489, 486] on link "30" at bounding box center [487, 495] width 59 height 25
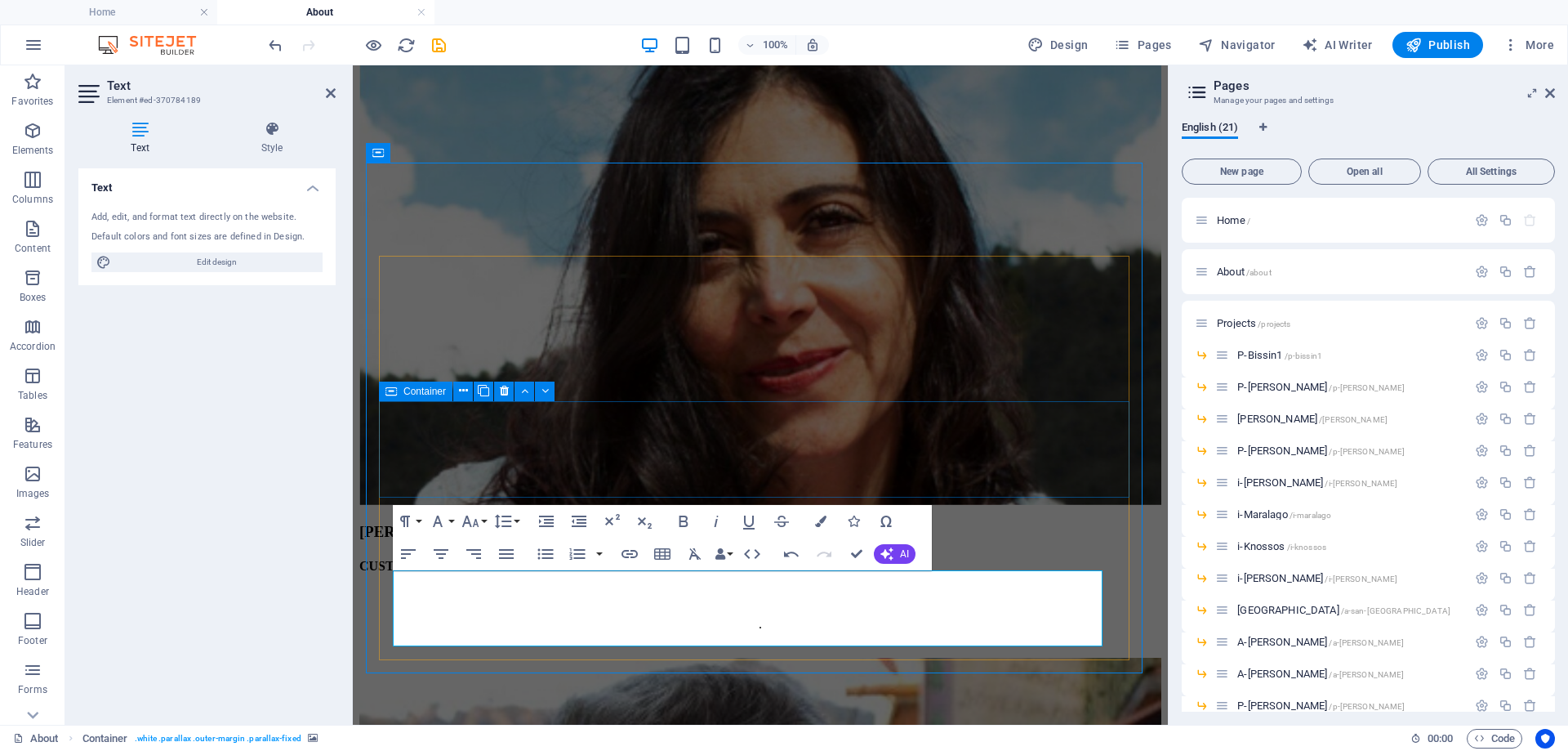
scroll to position [1708, 0]
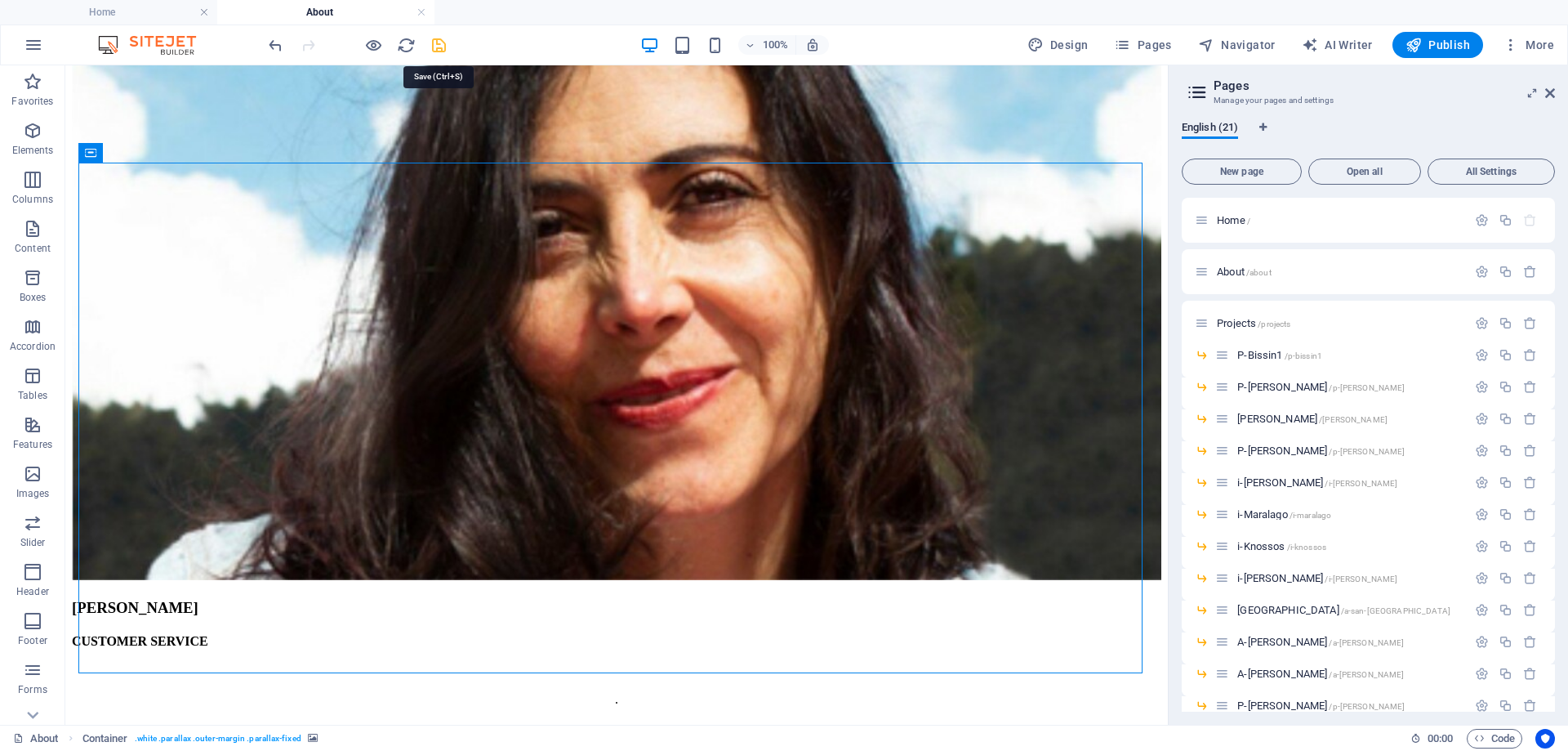
click at [437, 43] on icon "save" at bounding box center [439, 45] width 19 height 19
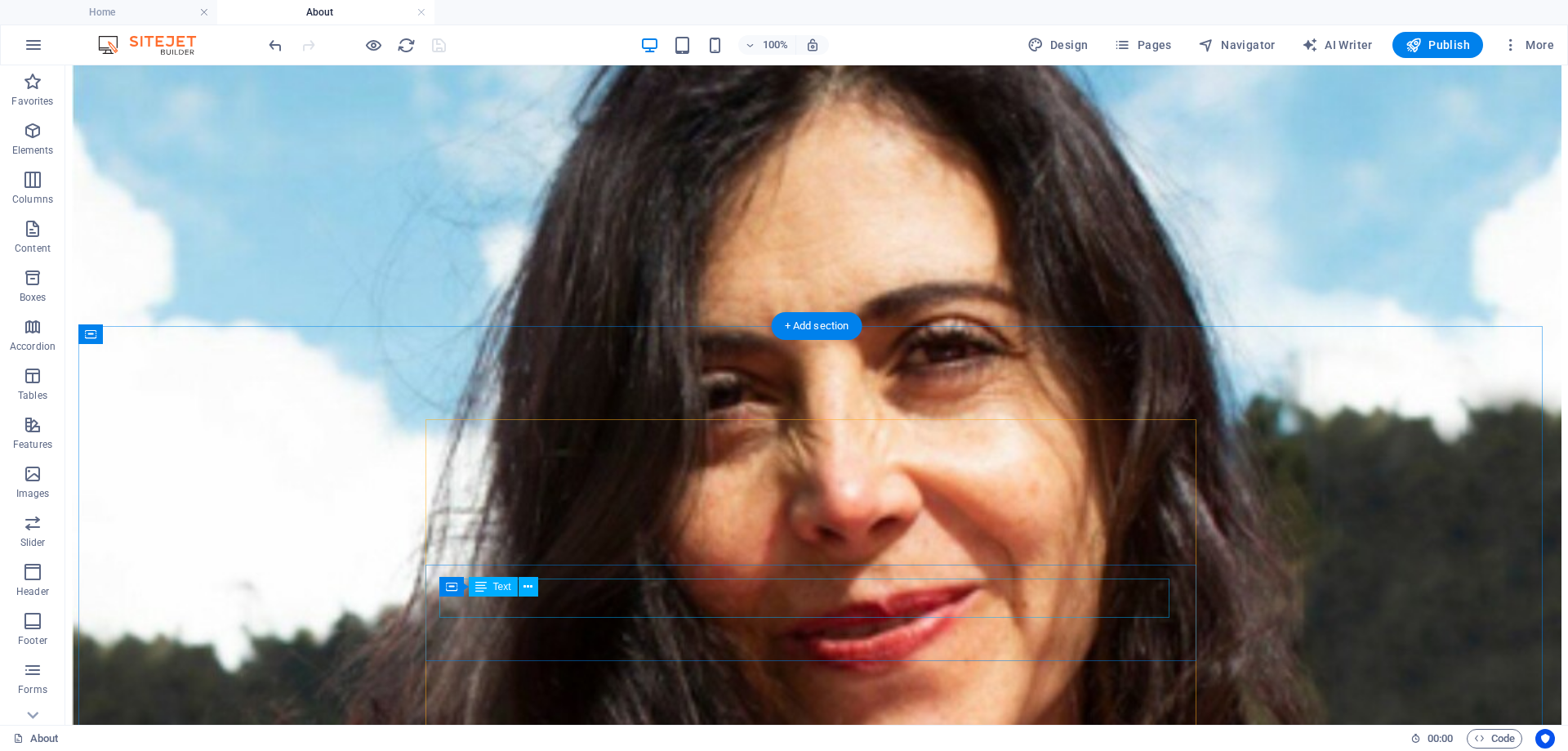
scroll to position [1562, 0]
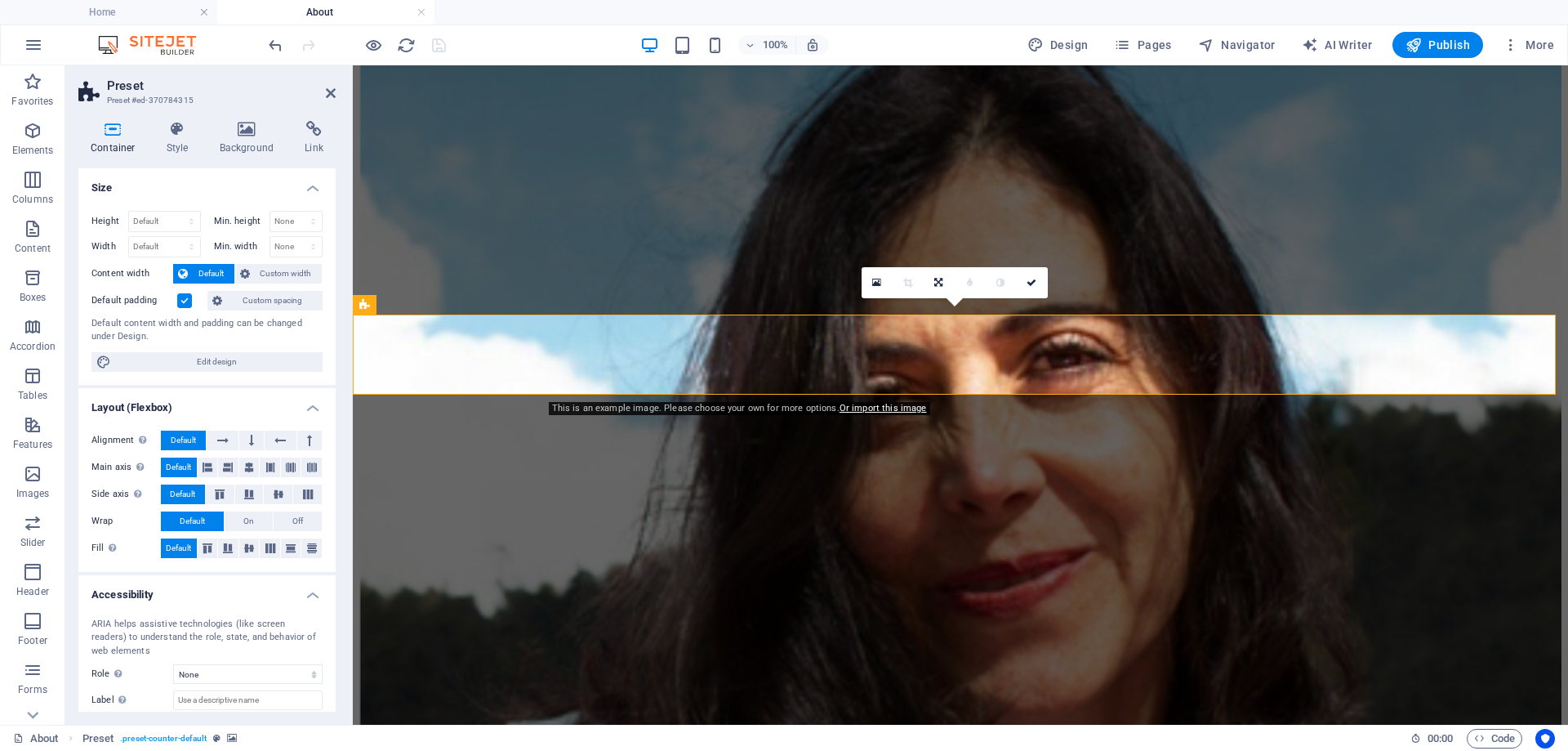
scroll to position [1490, 0]
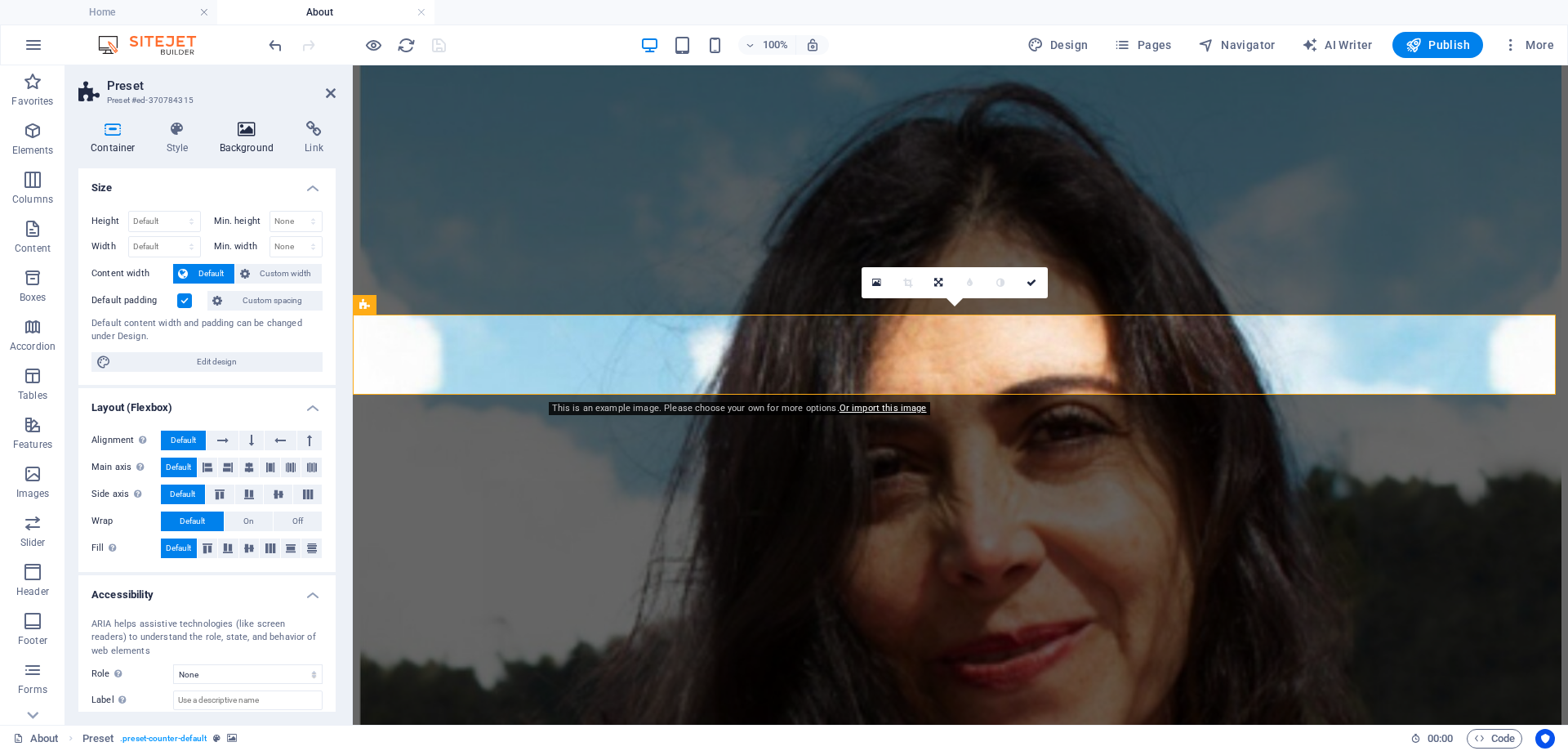
click at [257, 138] on h4 "Background" at bounding box center [250, 137] width 86 height 34
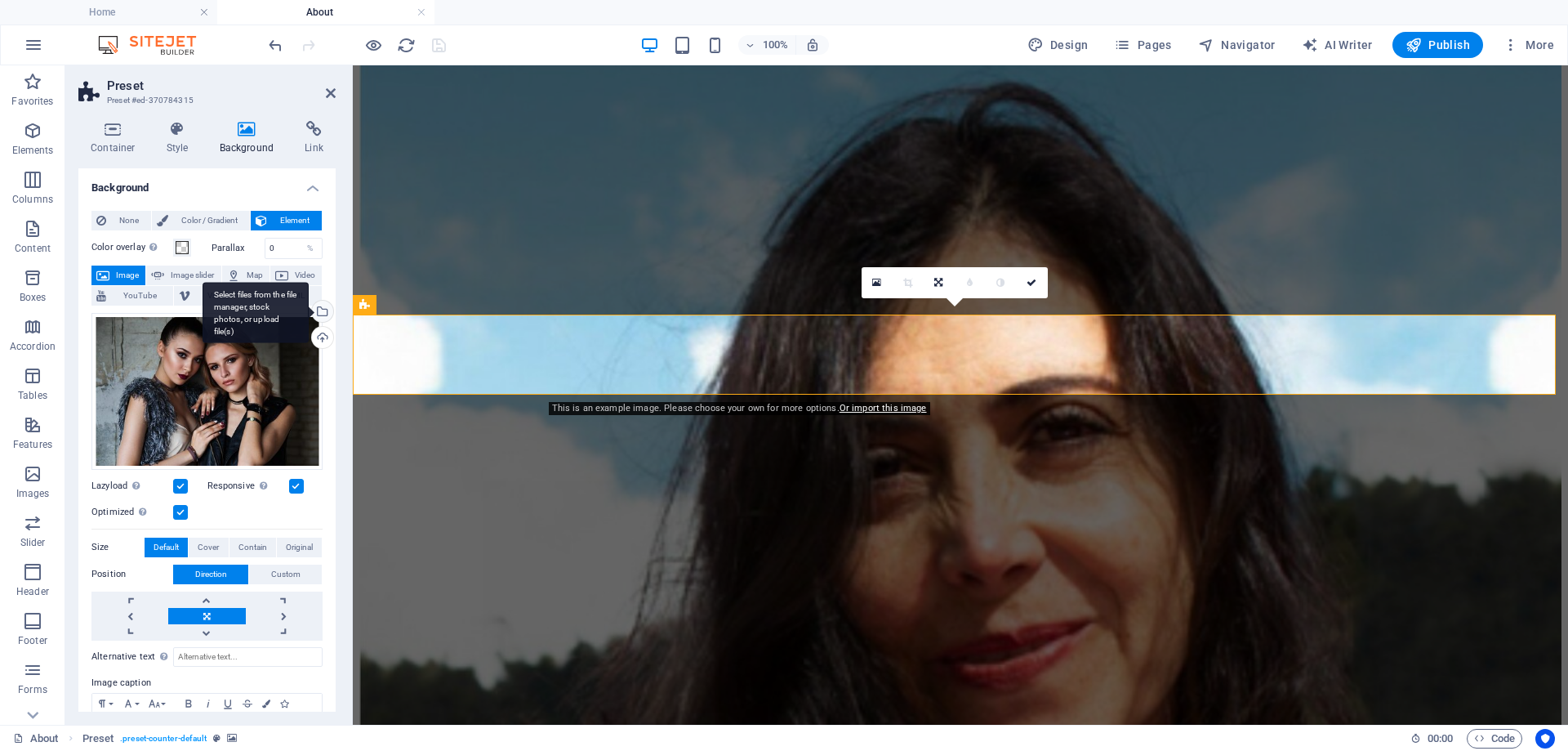
click at [319, 311] on div "Select files from the file manager, stock photos, or upload file(s)" at bounding box center [321, 313] width 25 height 25
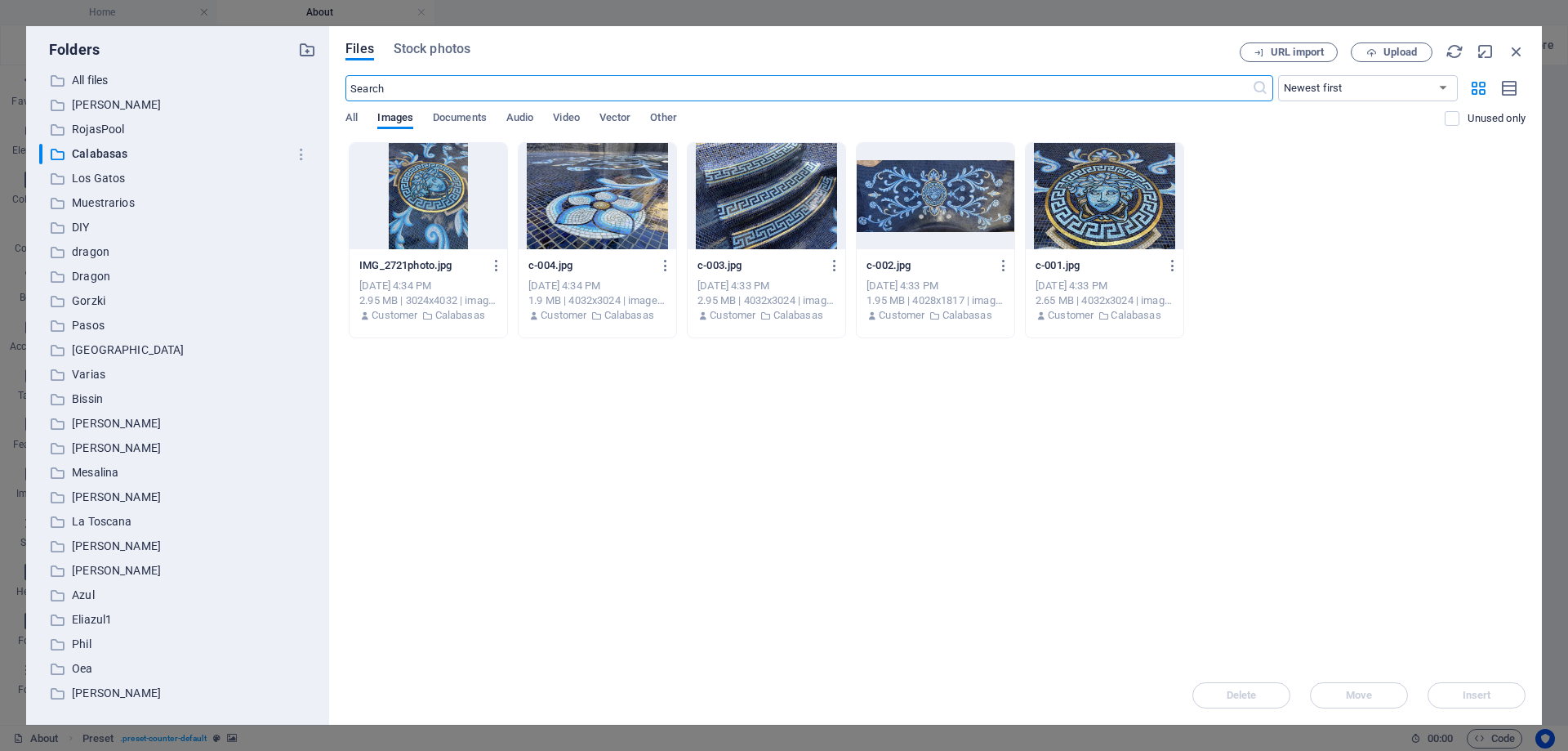
scroll to position [1390, 0]
click at [602, 202] on div at bounding box center [597, 196] width 158 height 106
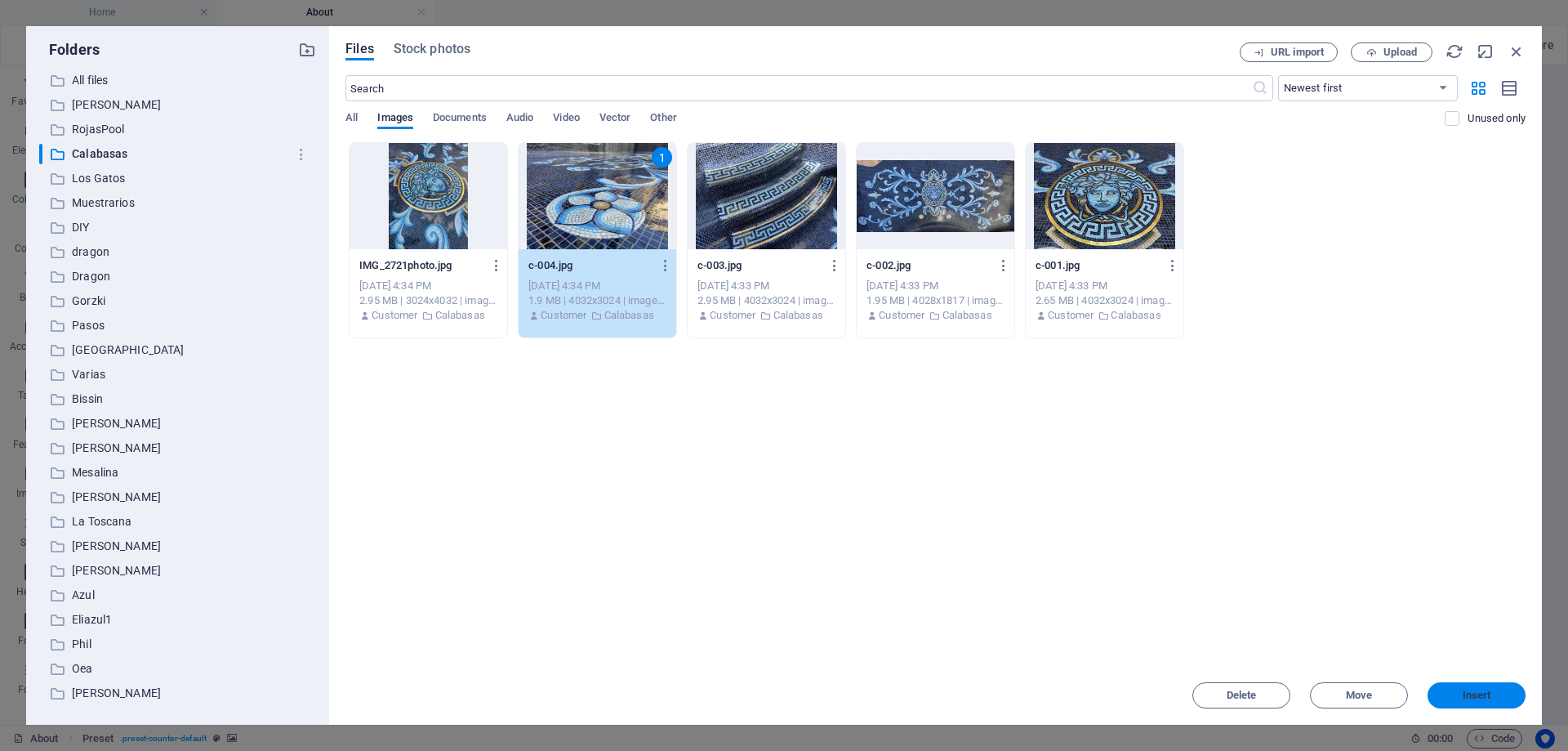
click at [1462, 699] on span "Insert" at bounding box center [1476, 696] width 29 height 10
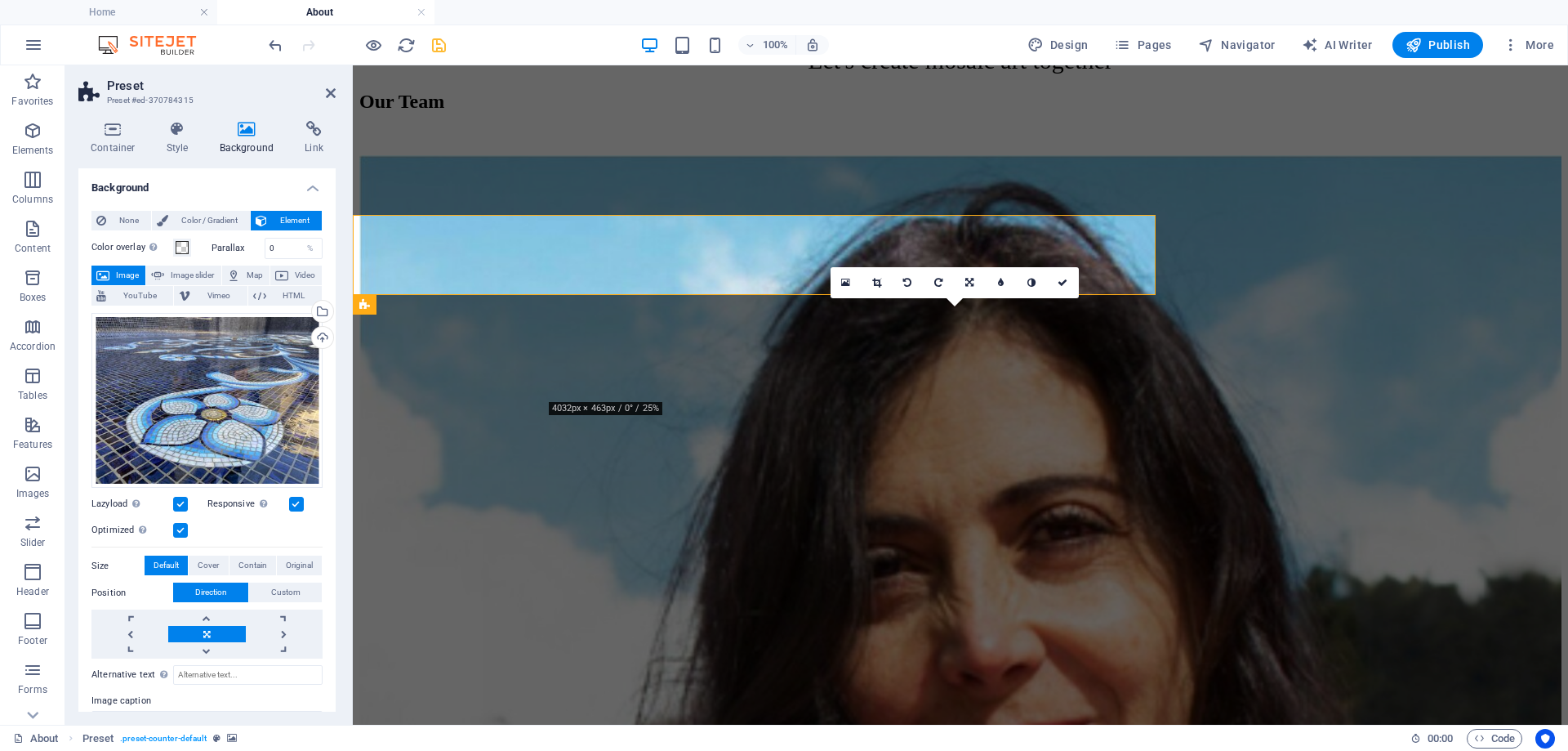
scroll to position [1490, 0]
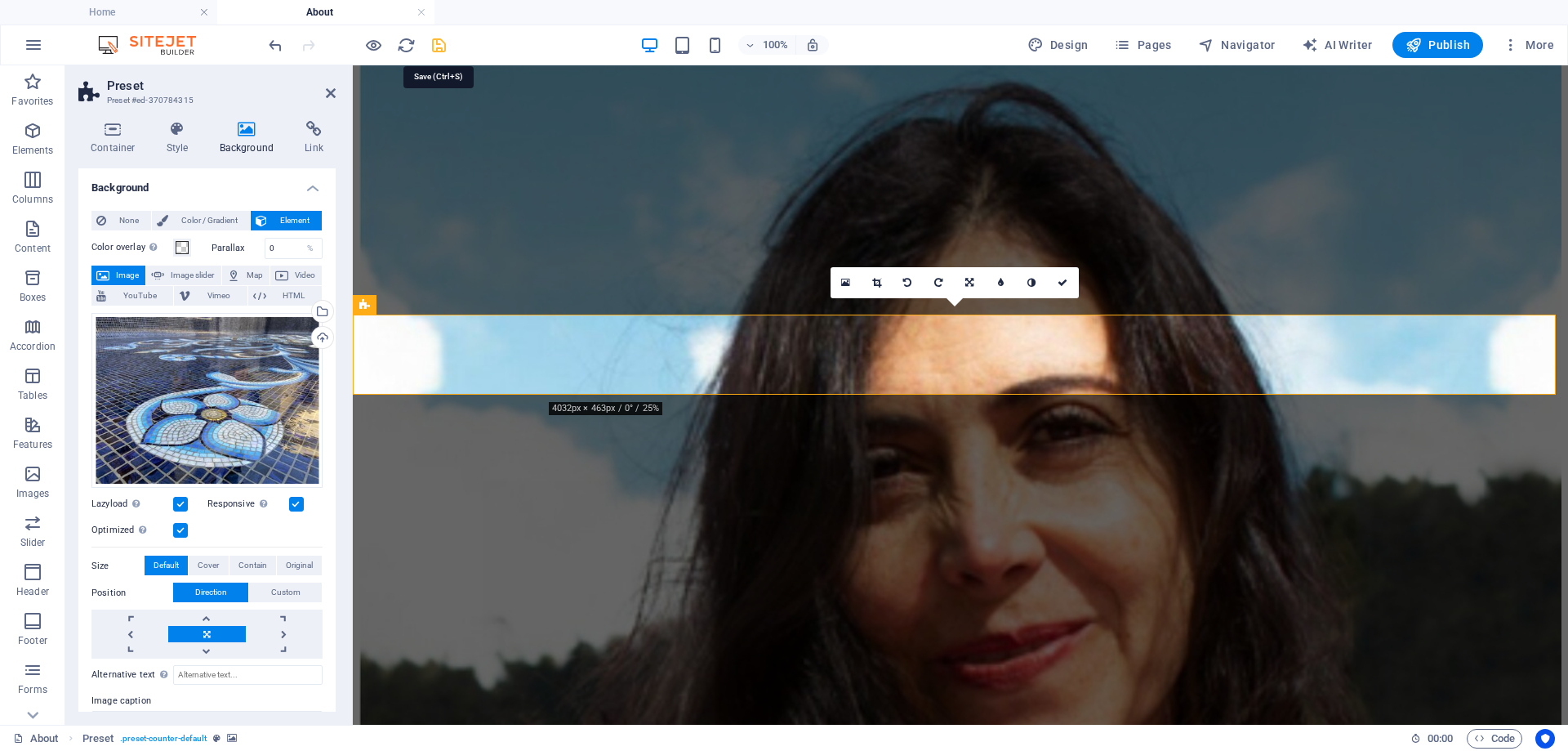
click at [436, 47] on icon "save" at bounding box center [439, 45] width 19 height 19
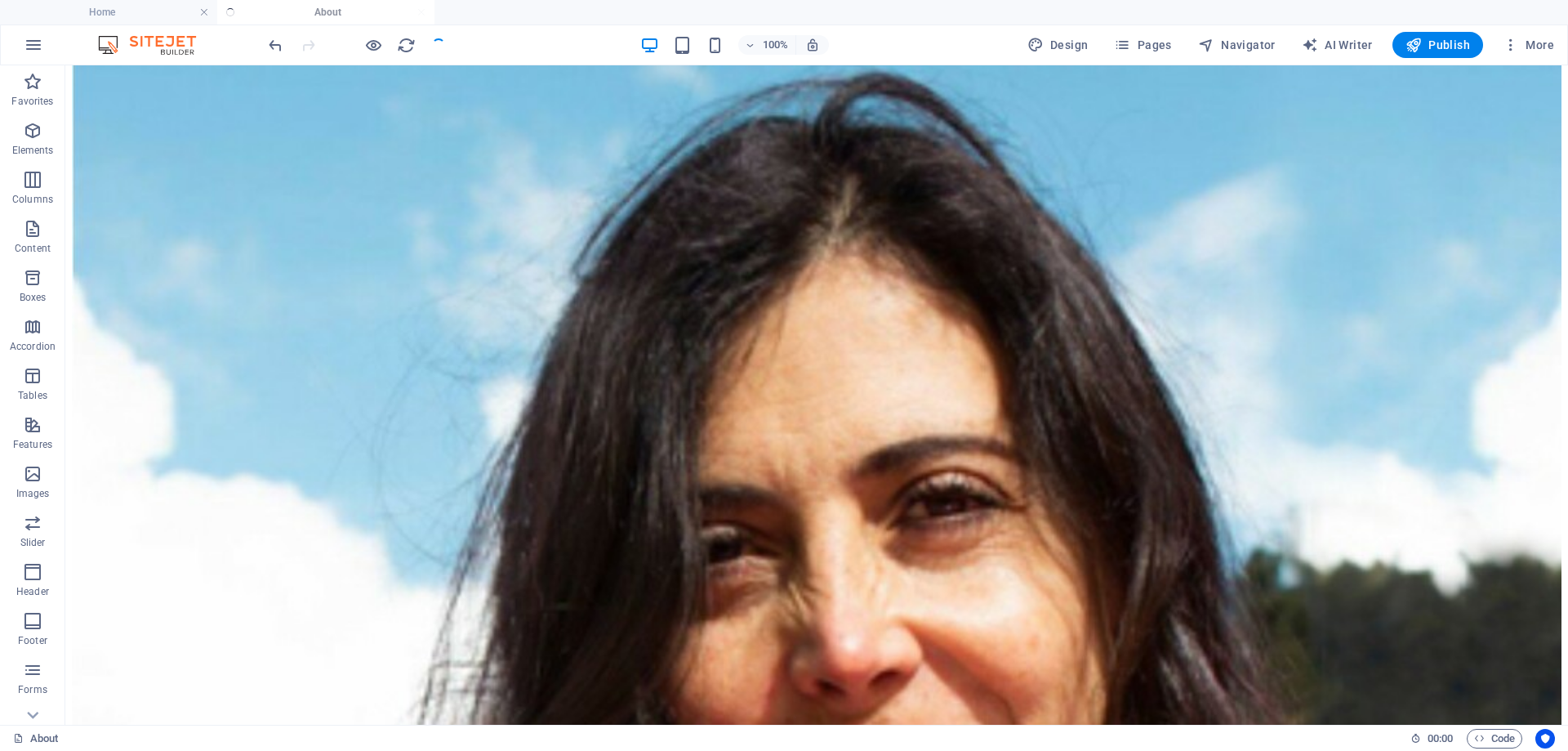
scroll to position [1562, 0]
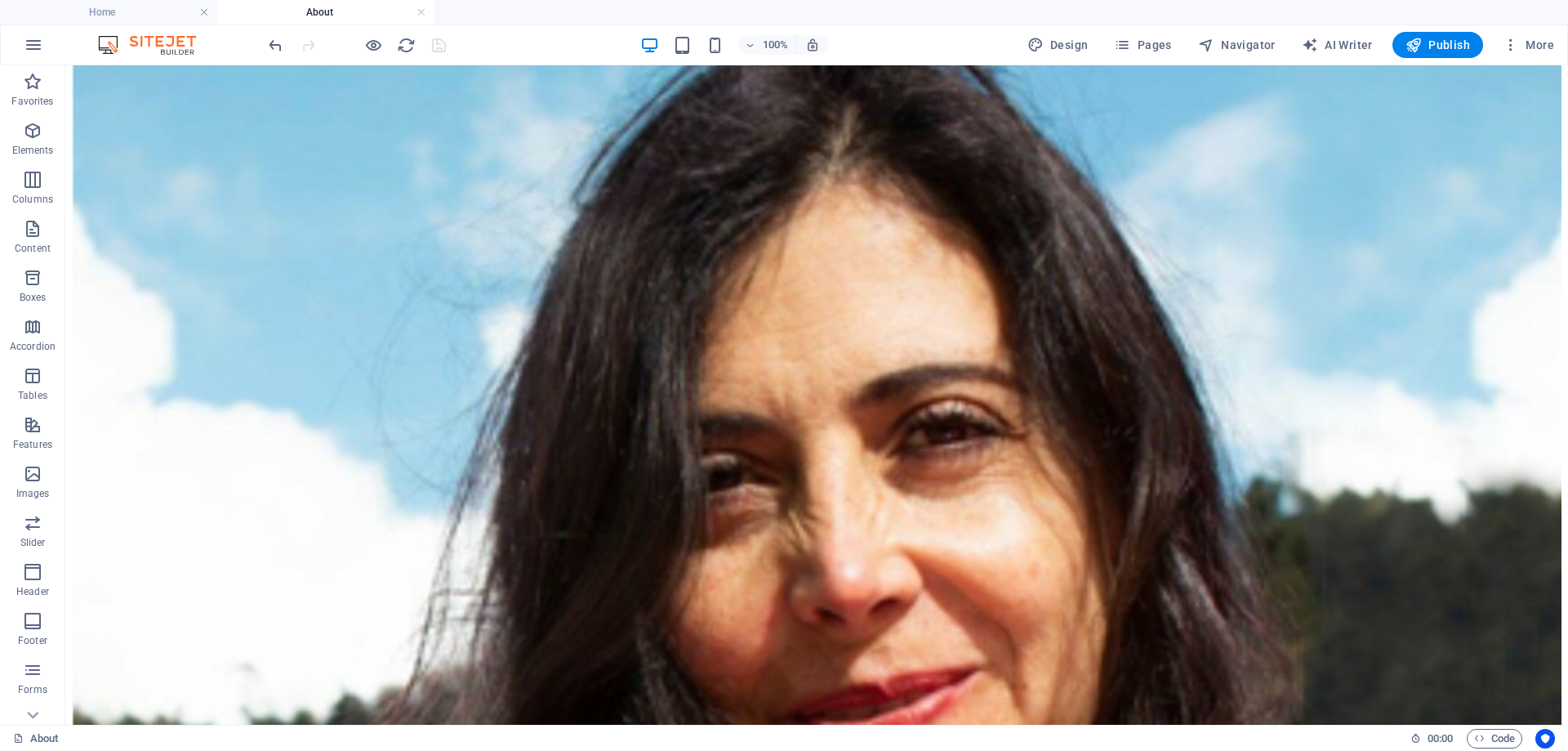
click at [436, 45] on div at bounding box center [356, 45] width 183 height 26
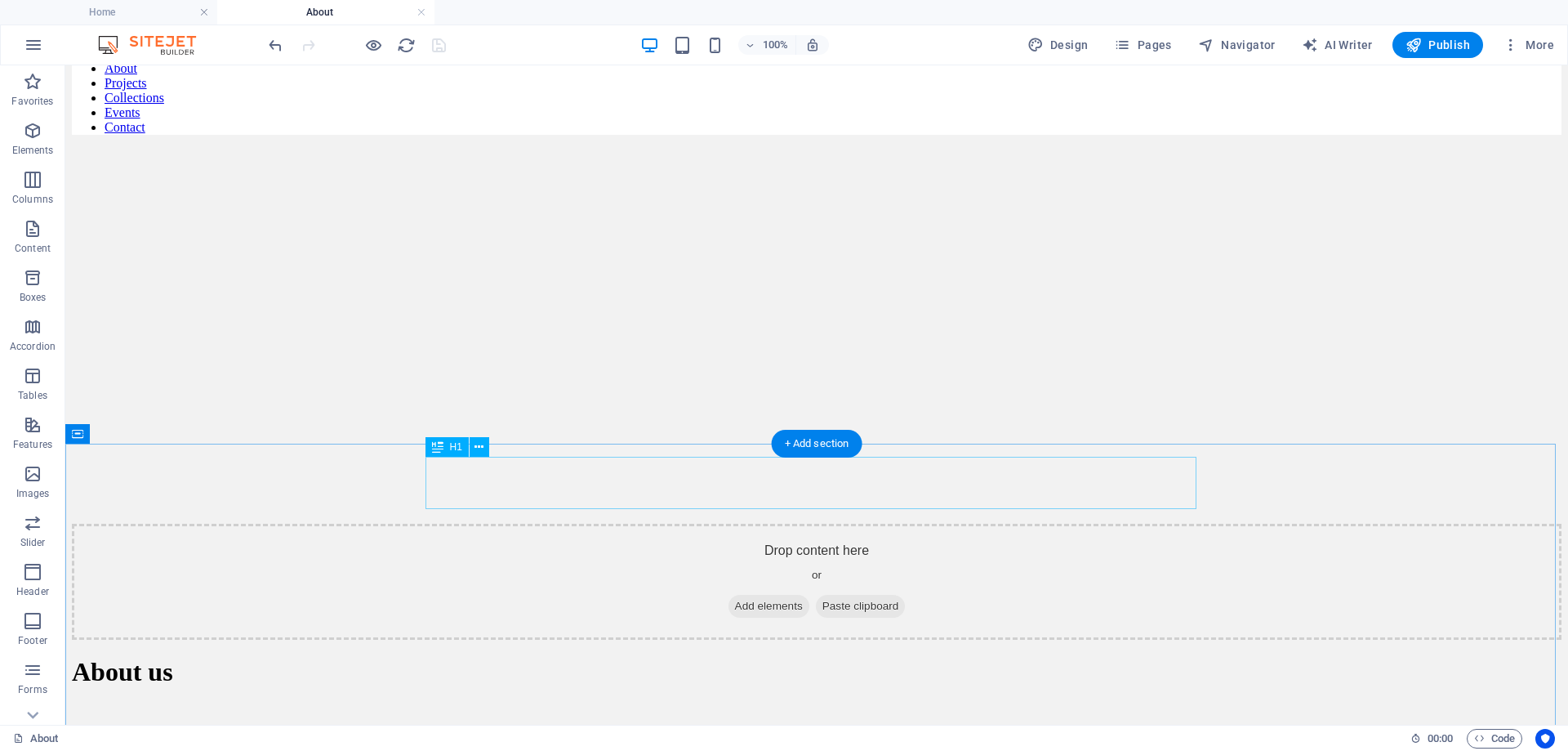
scroll to position [0, 0]
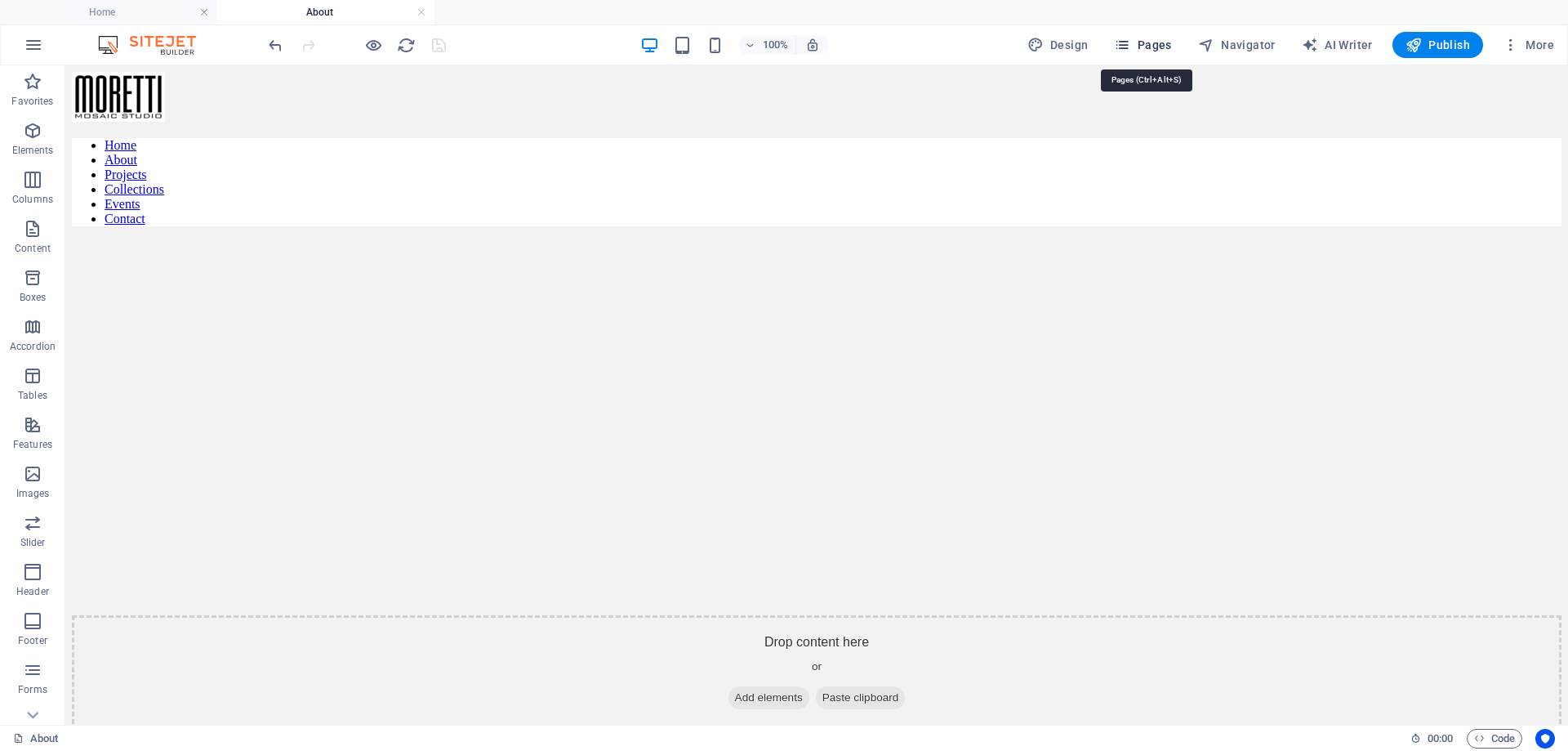
click at [1149, 45] on span "Pages" at bounding box center [1141, 45] width 57 height 17
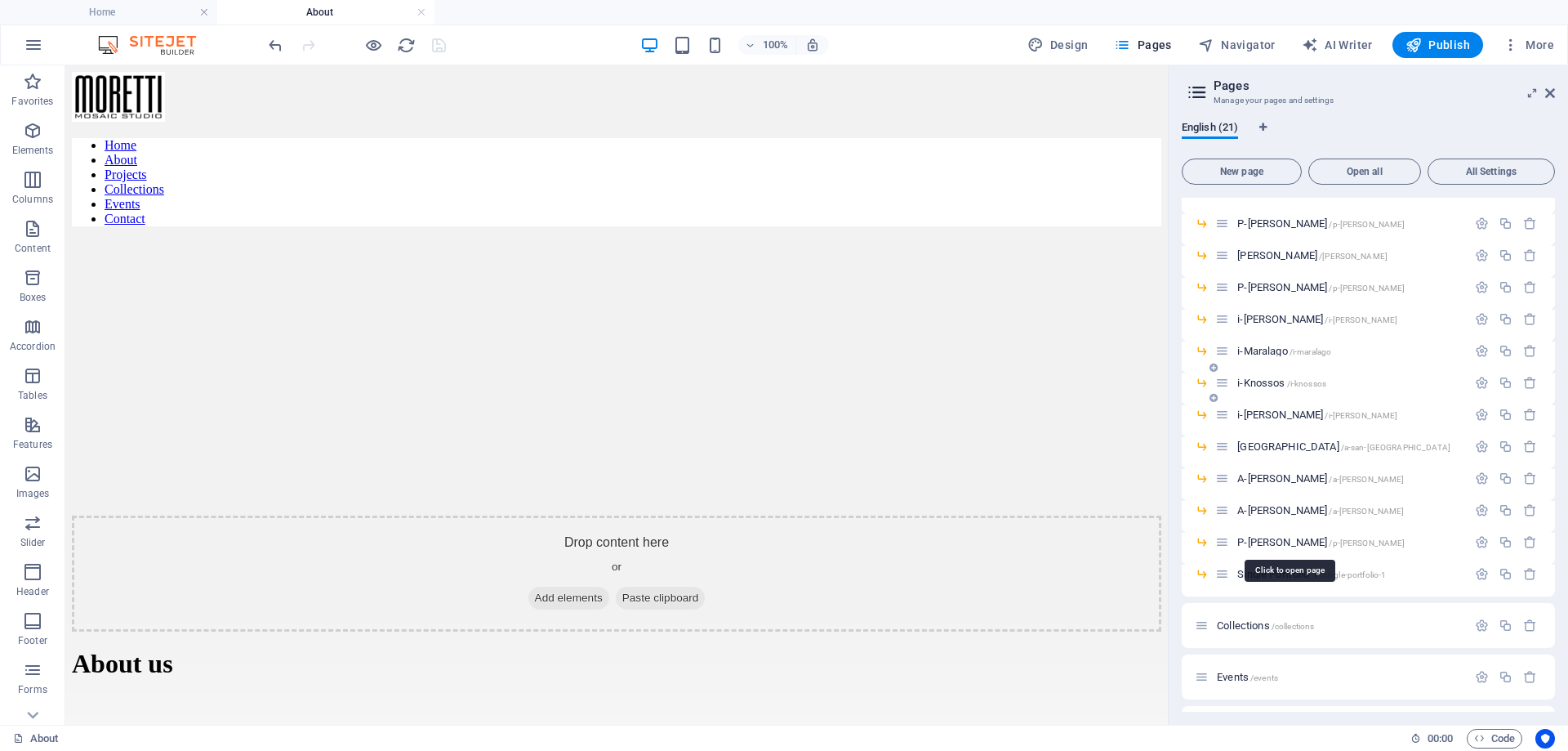
scroll to position [245, 0]
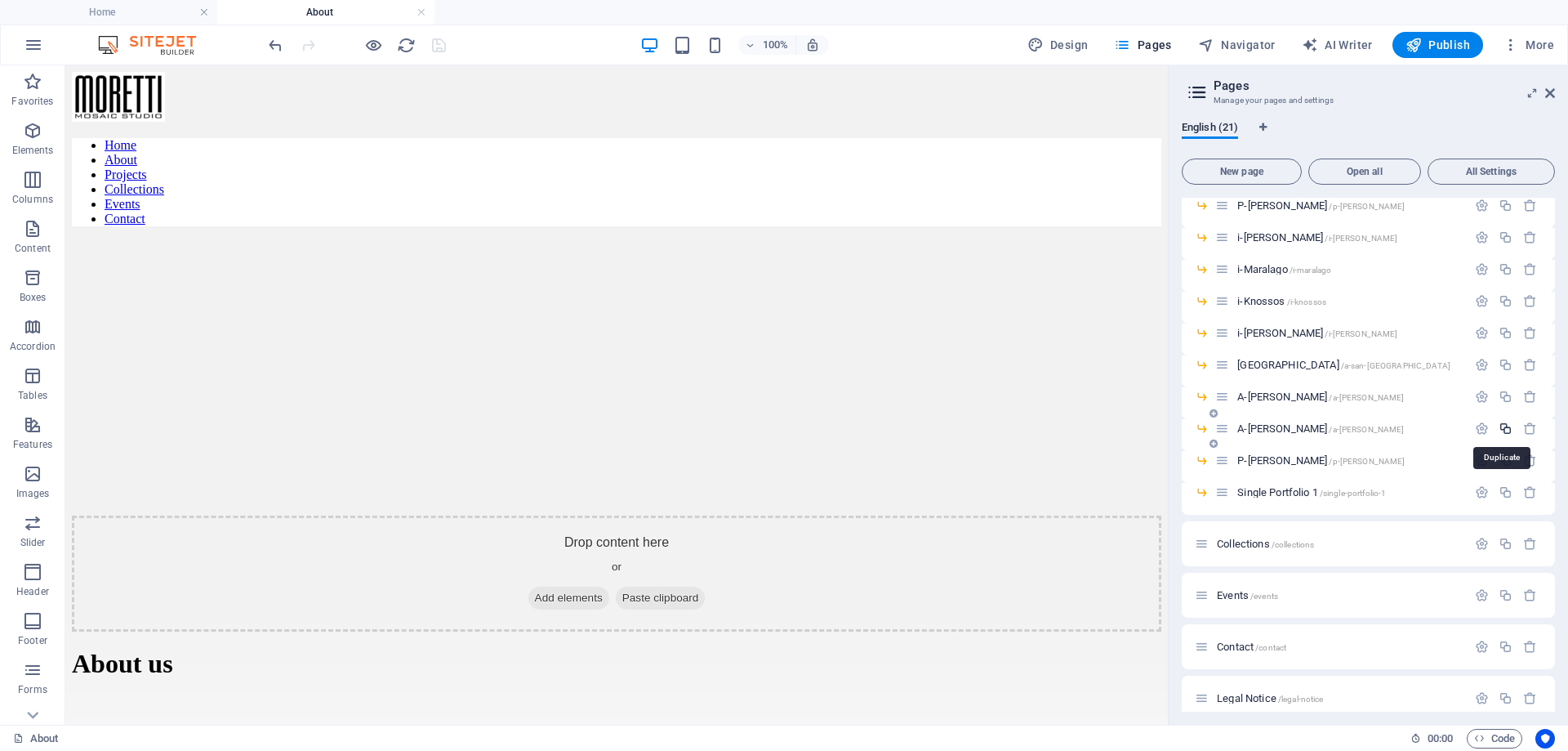
click at [1504, 429] on icon "button" at bounding box center [1505, 428] width 14 height 14
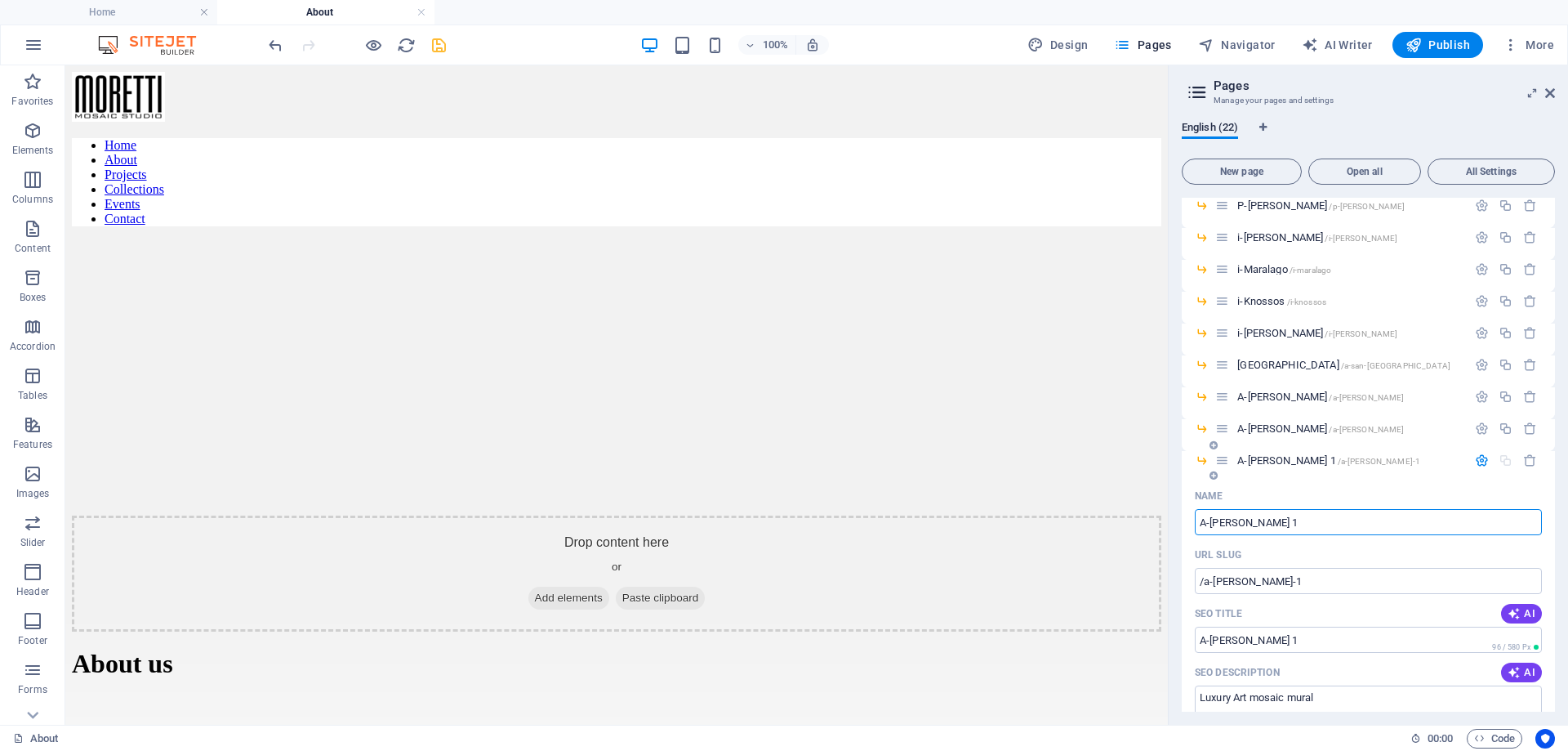
click at [1253, 523] on input "A-[PERSON_NAME] 1" at bounding box center [1368, 522] width 347 height 26
type input "A-Gors"
type input "/a-[PERSON_NAME]-22"
type input "A-[PERSON_NAME]"
type input "A-Go"
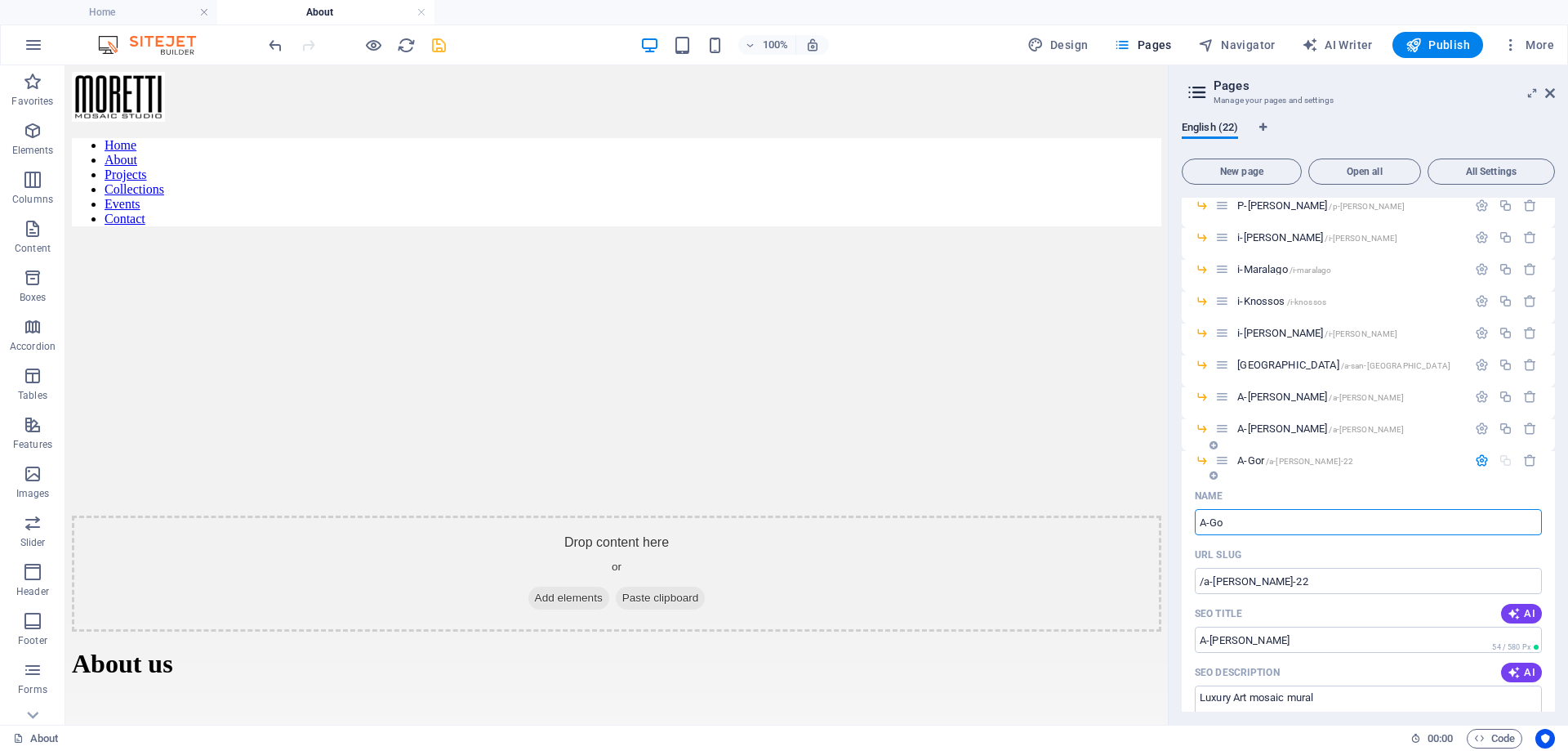
type input "A-Gor"
type input "A-G"
type input "A-Go"
type input "A-"
type input "A-G"
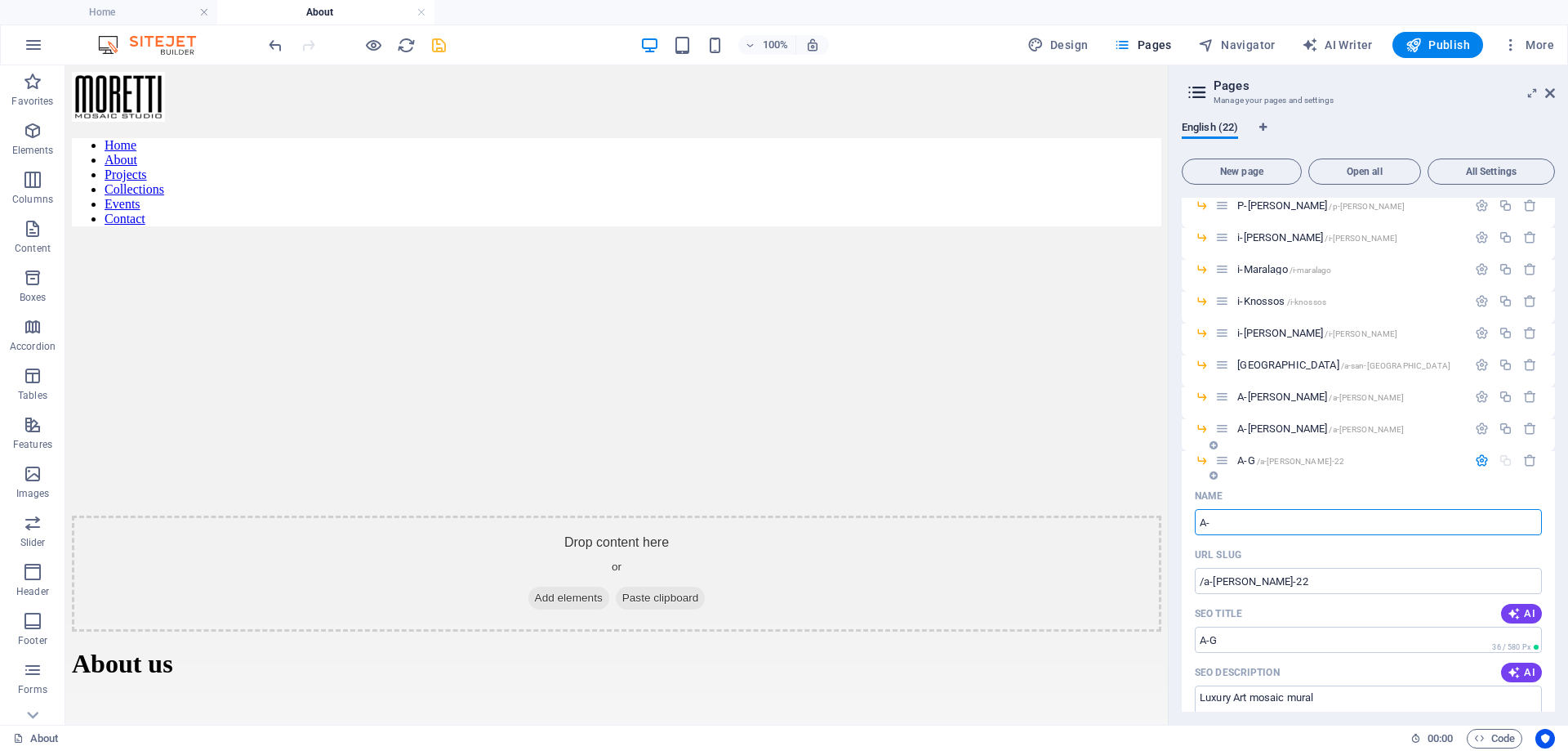
type input "A-"
type input "A-P"
